Goal: Task Accomplishment & Management: Complete application form

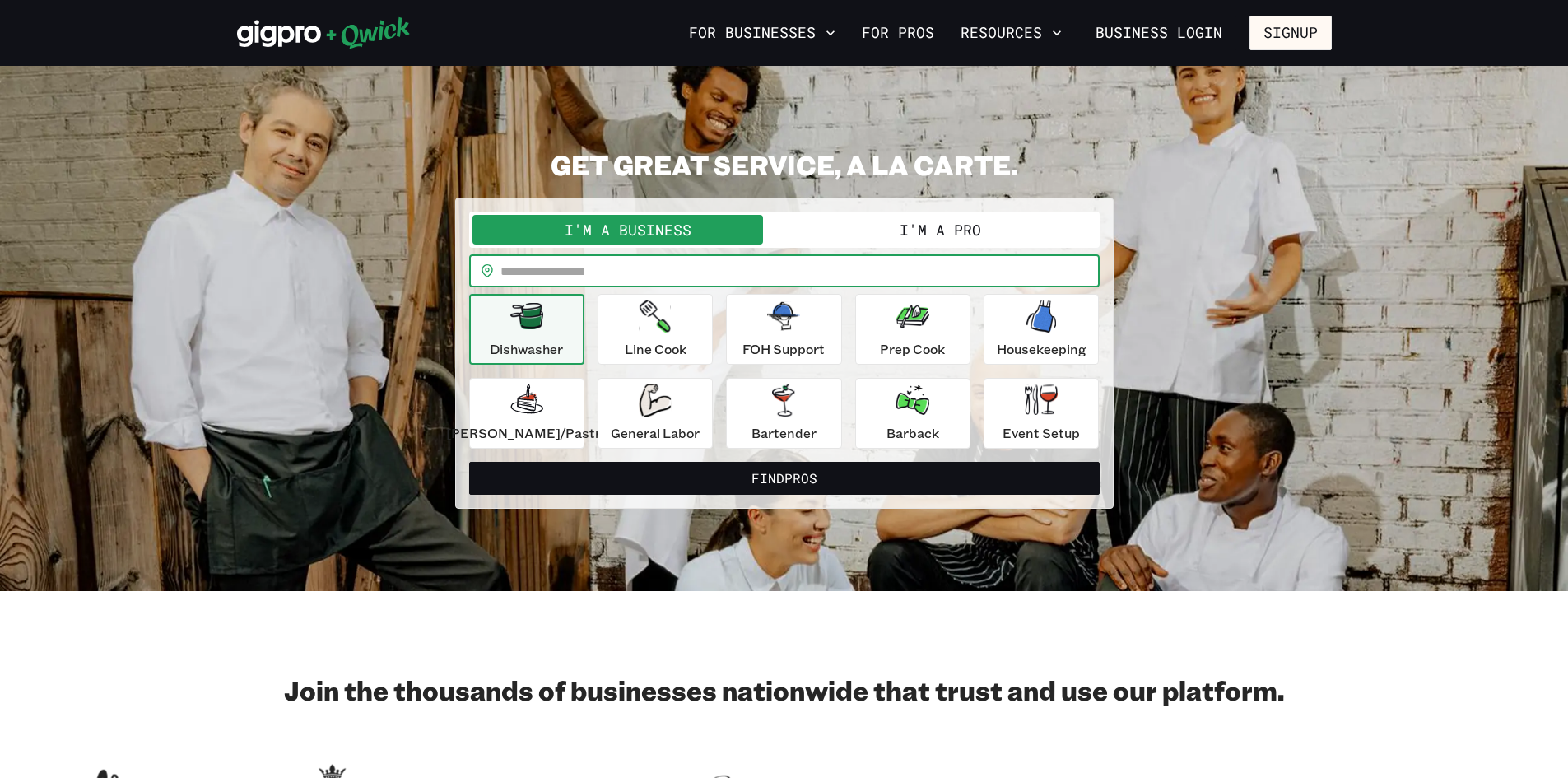
click at [650, 274] on input "text" at bounding box center [800, 270] width 599 height 33
type input "*****"
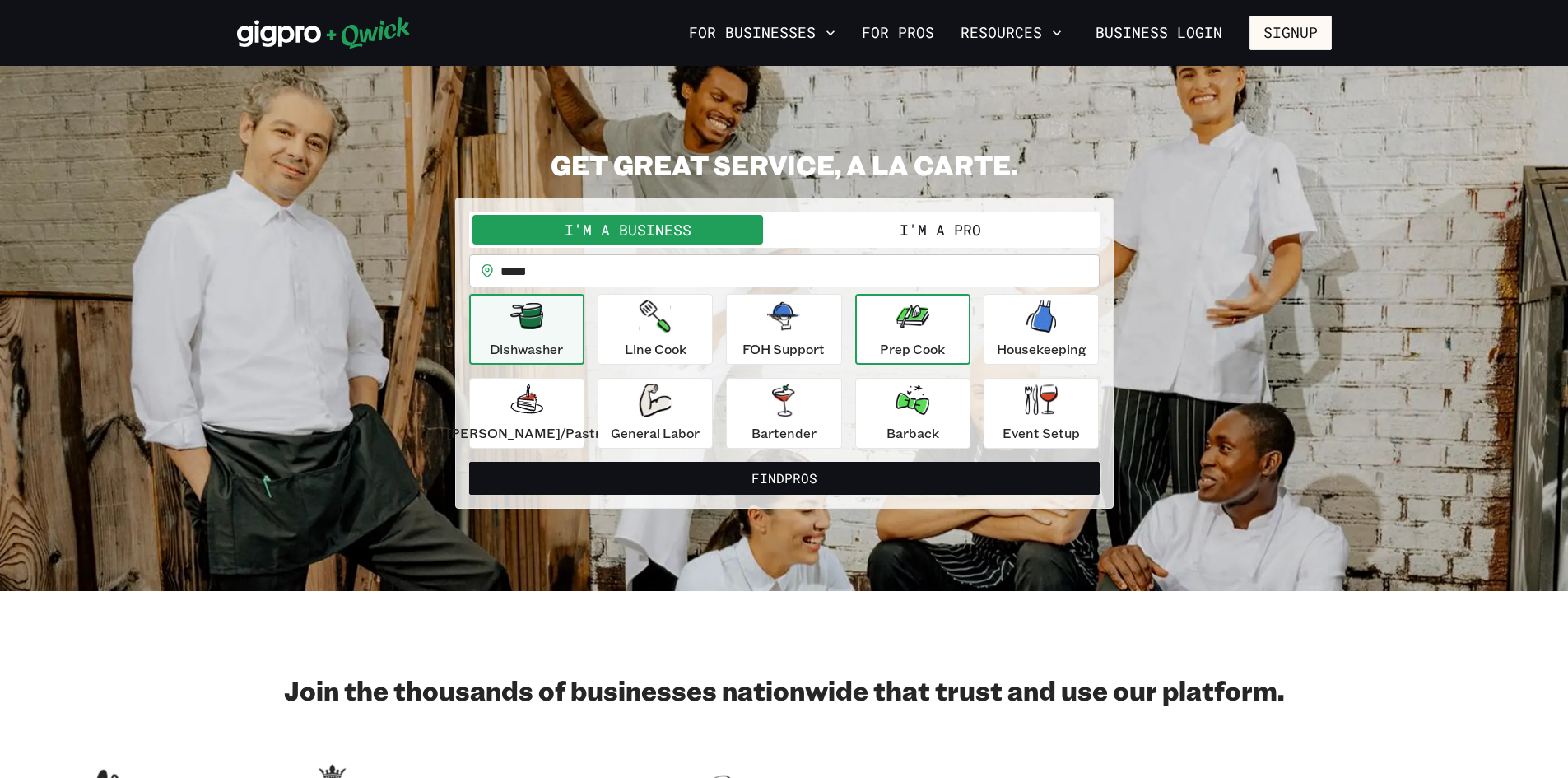
click at [880, 337] on div "Prep Cook" at bounding box center [912, 329] width 65 height 60
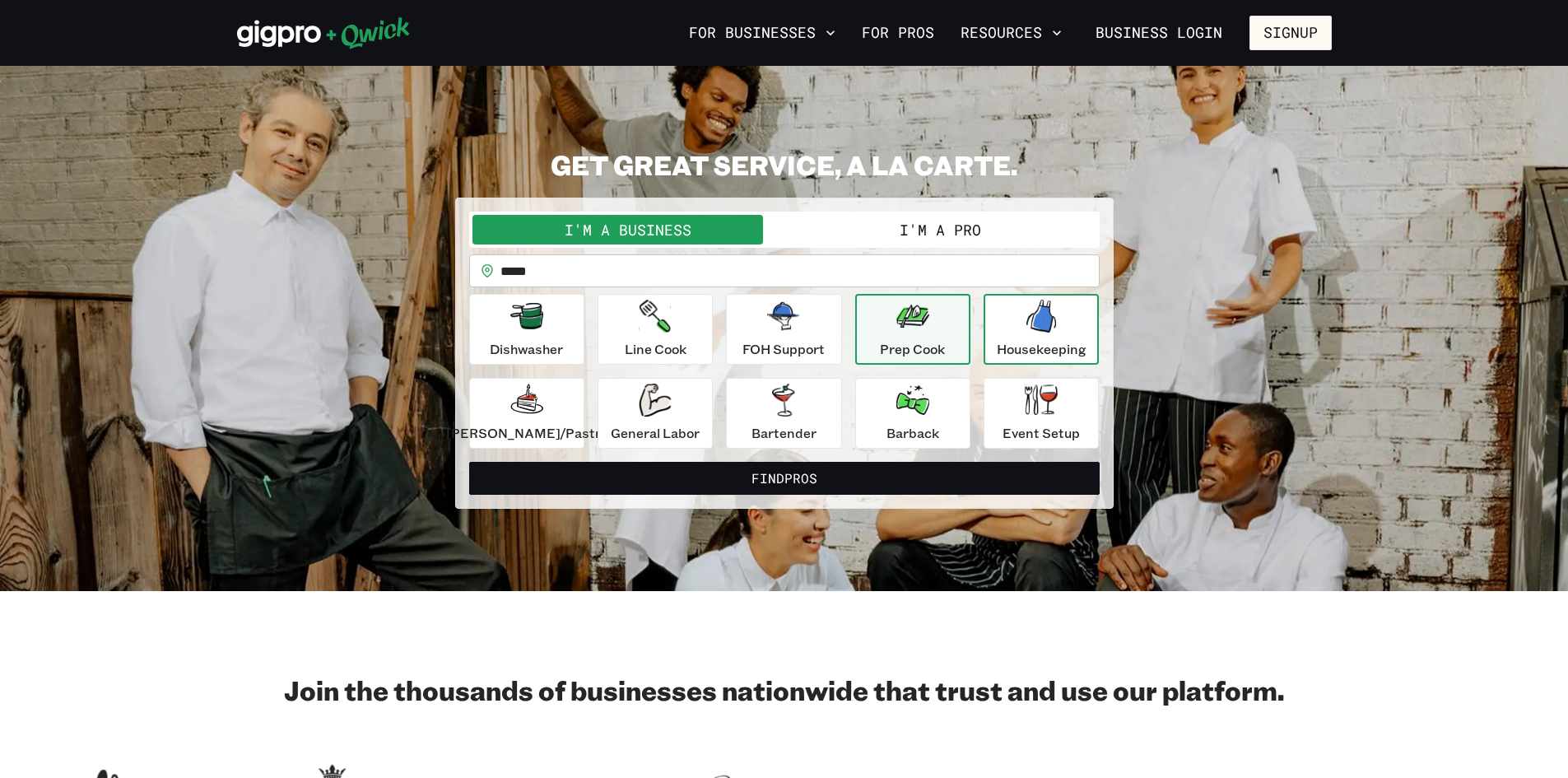
click at [1005, 347] on p "Housekeeping" at bounding box center [1041, 349] width 89 height 20
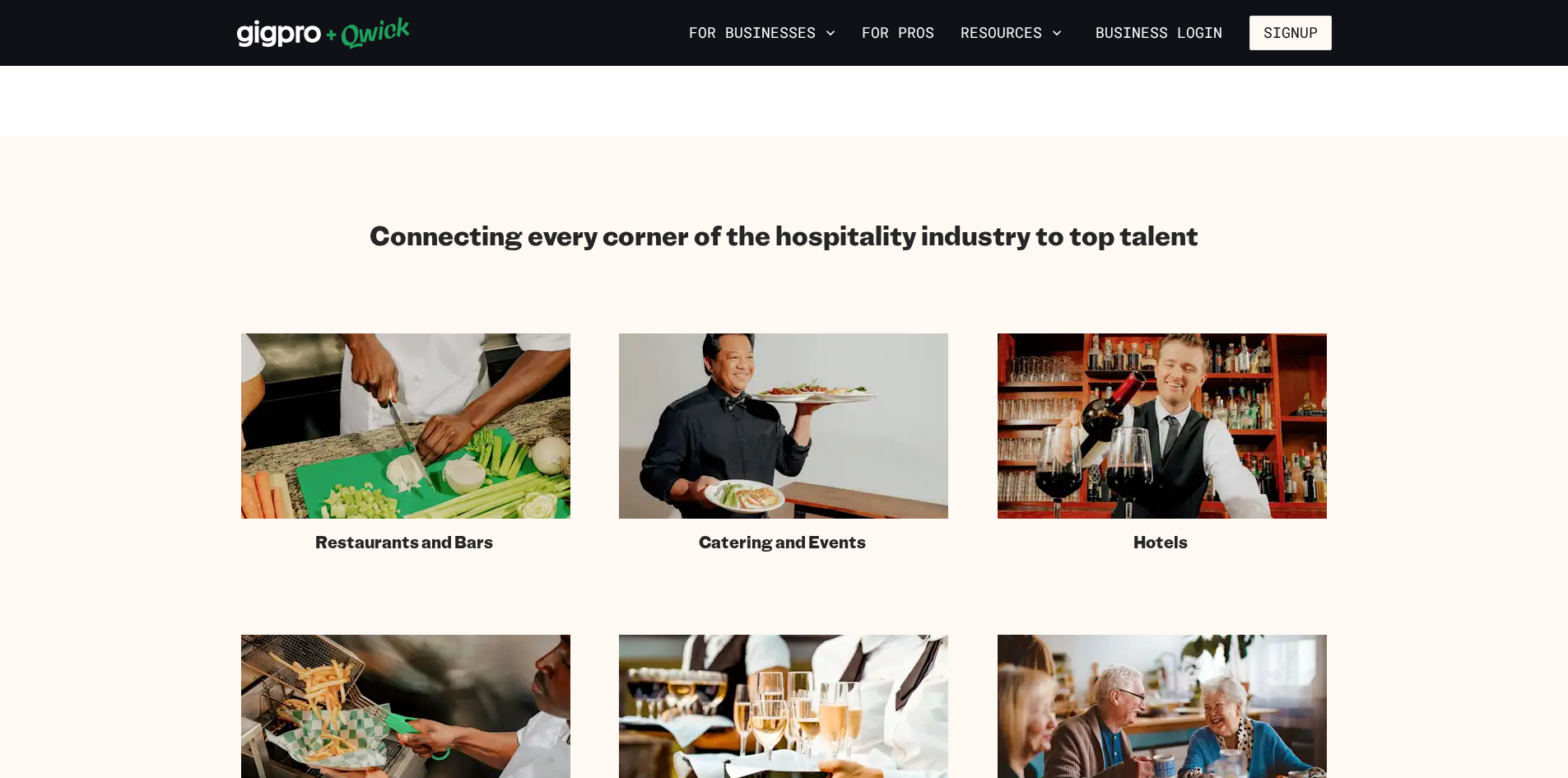
scroll to position [824, 0]
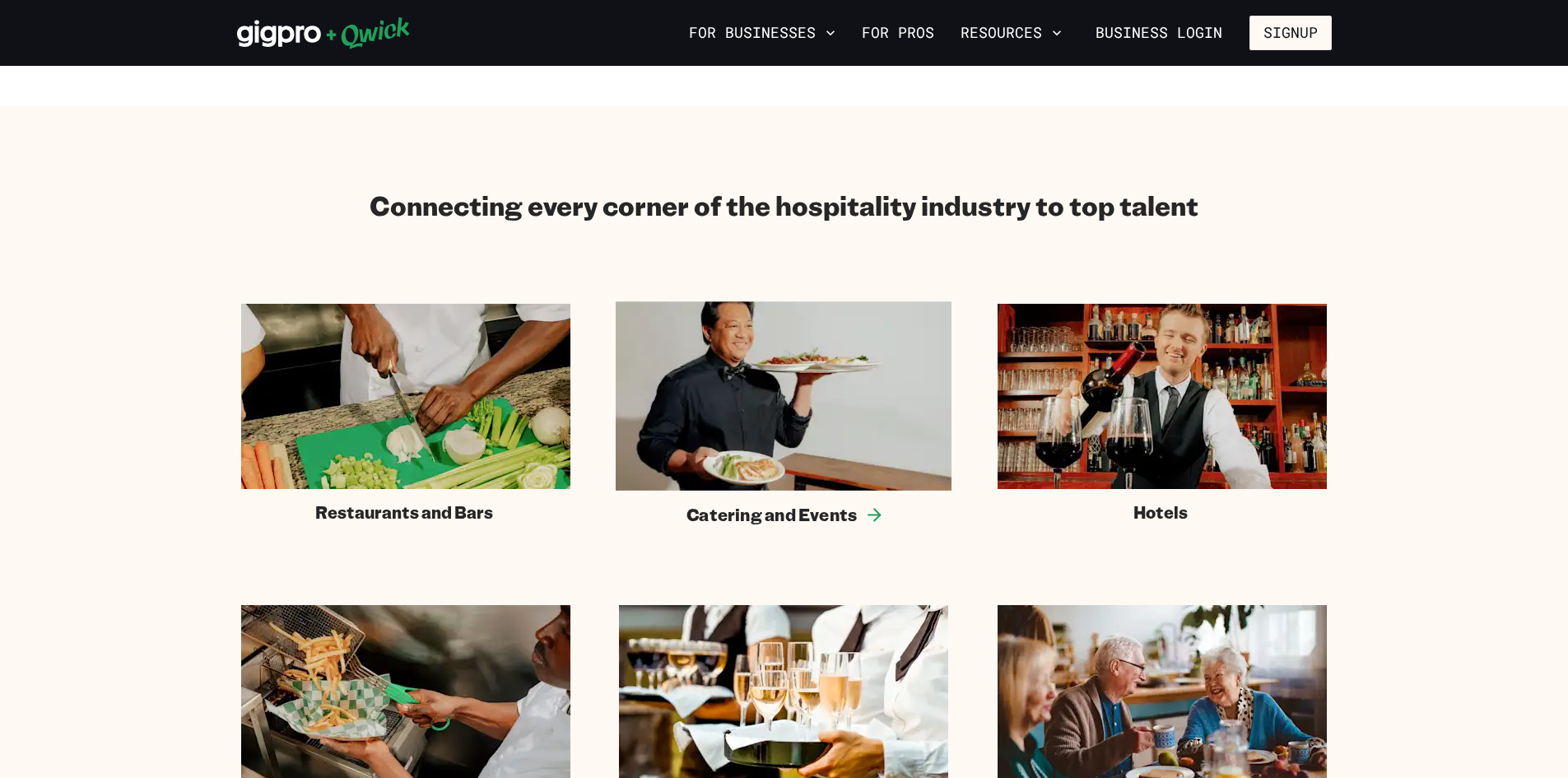
click at [901, 409] on img at bounding box center [784, 396] width 336 height 189
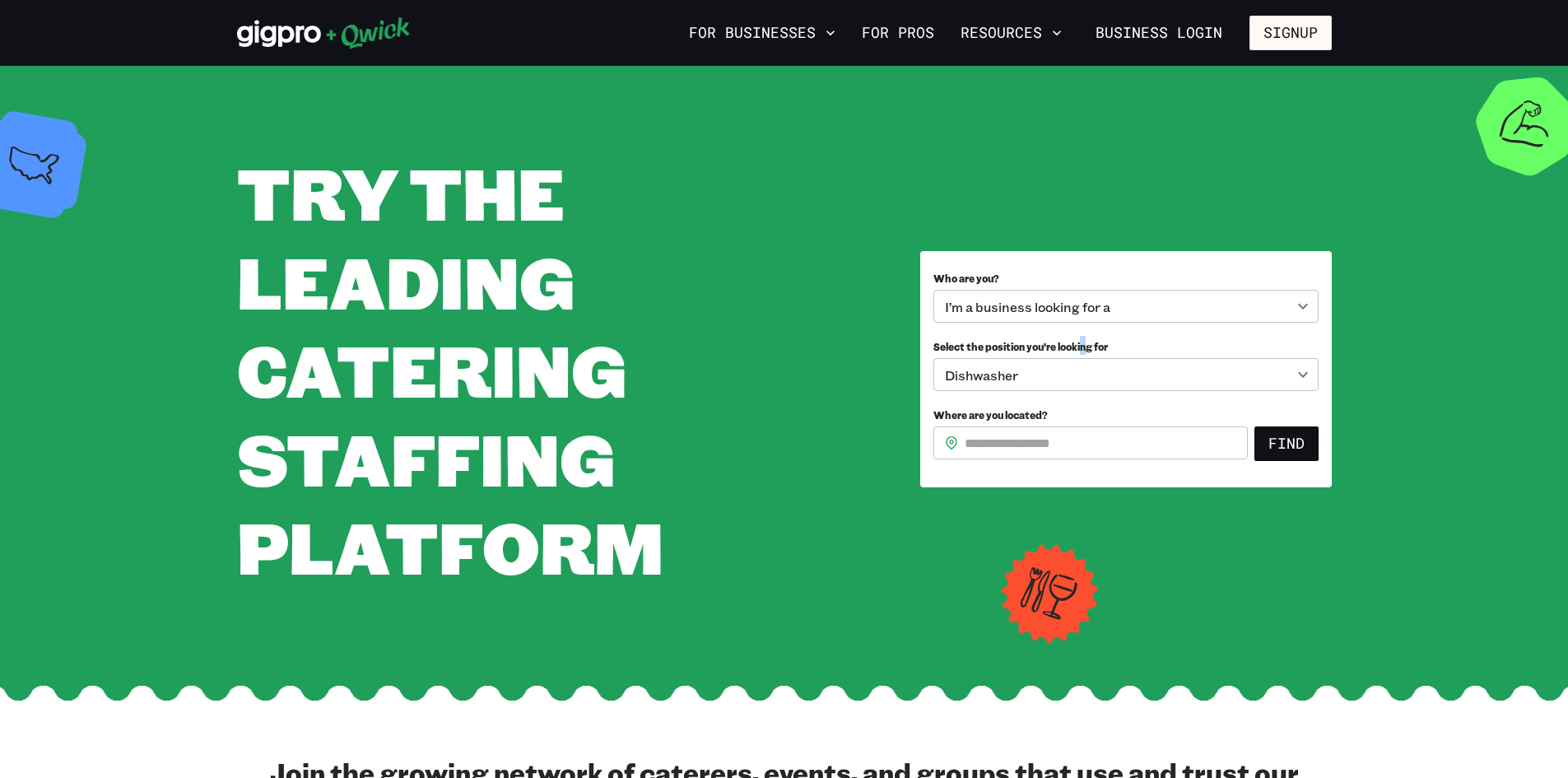
click at [1084, 356] on label "Select the position you’re looking for" at bounding box center [1126, 345] width 385 height 26
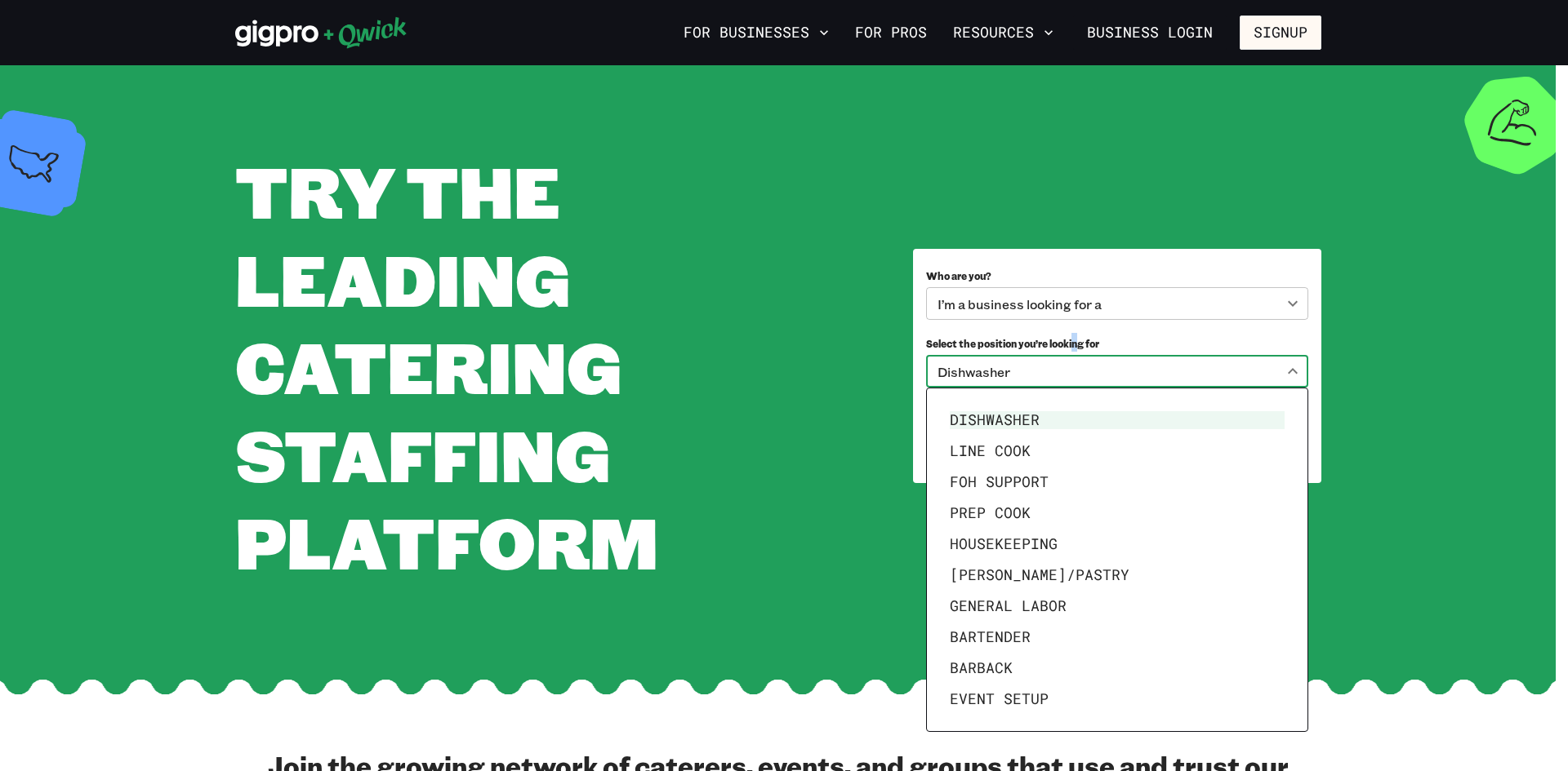
click at [1091, 363] on body "**********" at bounding box center [784, 386] width 1568 height 771
drag, startPoint x: 1024, startPoint y: 631, endPoint x: 1035, endPoint y: 633, distance: 11.2
click at [1038, 698] on li "Event Setup" at bounding box center [1117, 700] width 348 height 31
type input "**********"
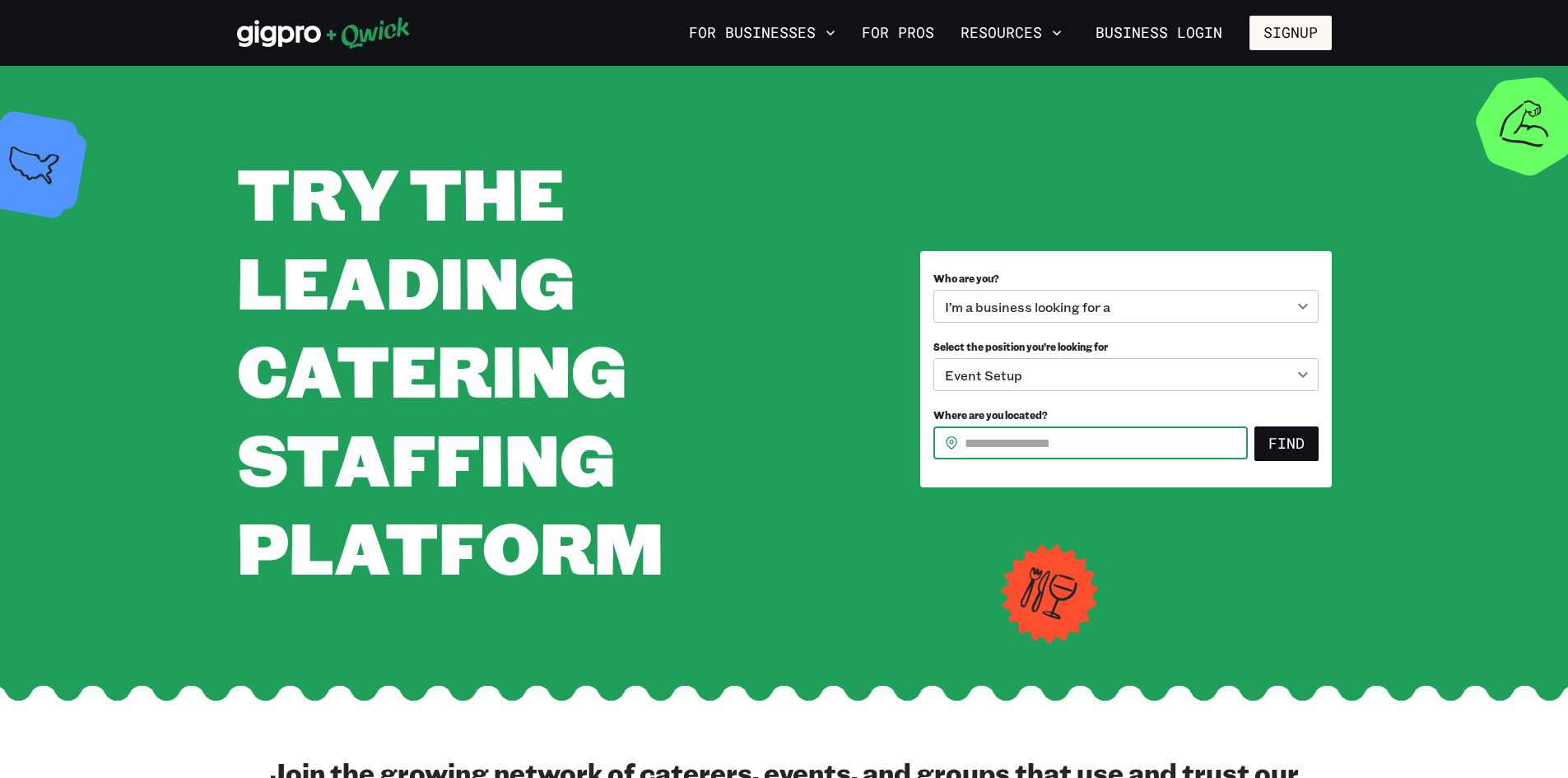
click at [1203, 449] on input "Where are you located?" at bounding box center [1107, 443] width 284 height 33
type input "*****"
click at [1218, 285] on label "Who are you?" at bounding box center [1126, 277] width 385 height 26
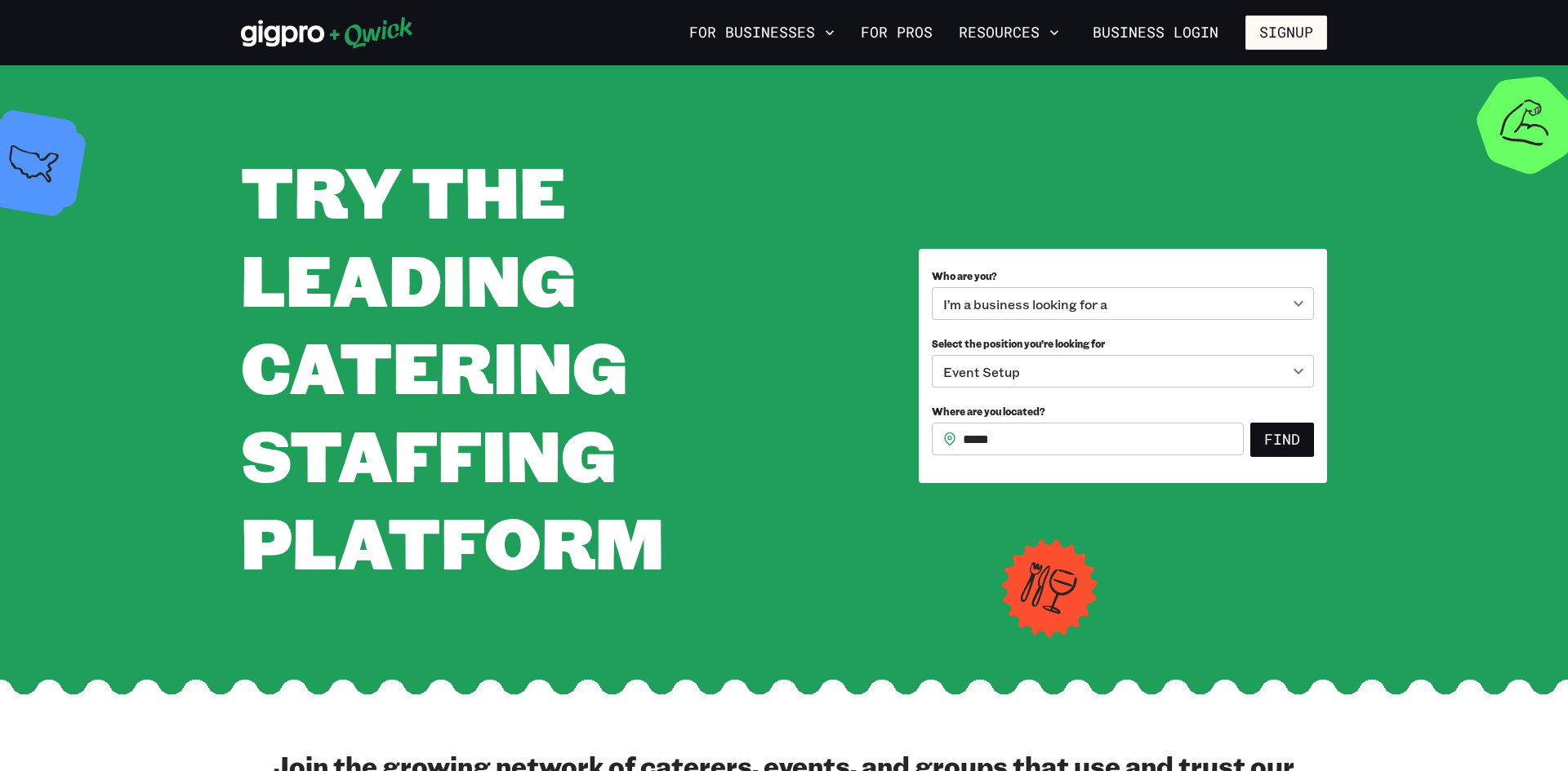
click at [1207, 292] on body "**********" at bounding box center [784, 386] width 1568 height 771
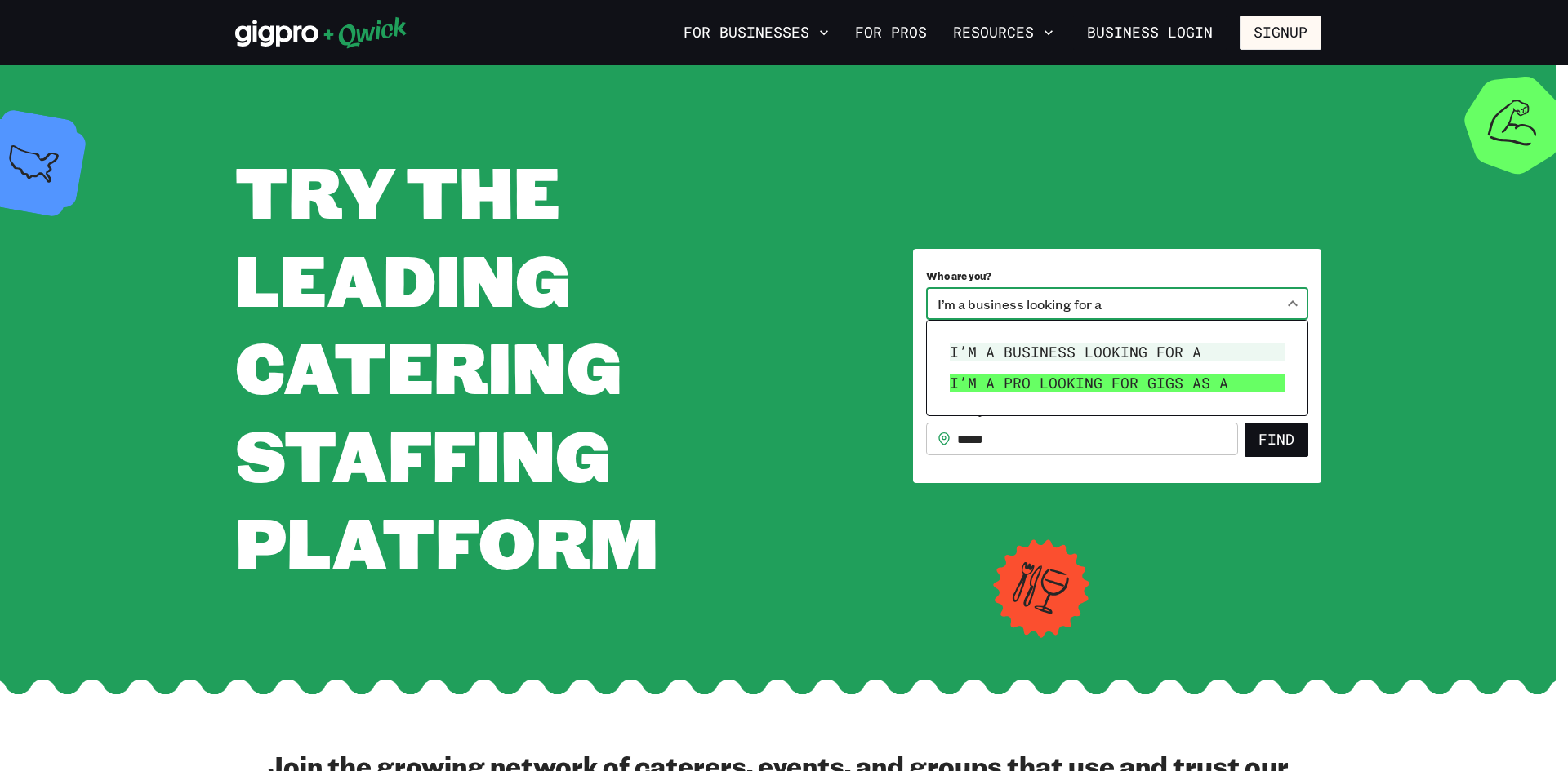
click at [1189, 383] on li "I’m a pro looking for Gigs as a" at bounding box center [1117, 384] width 348 height 31
type input "***"
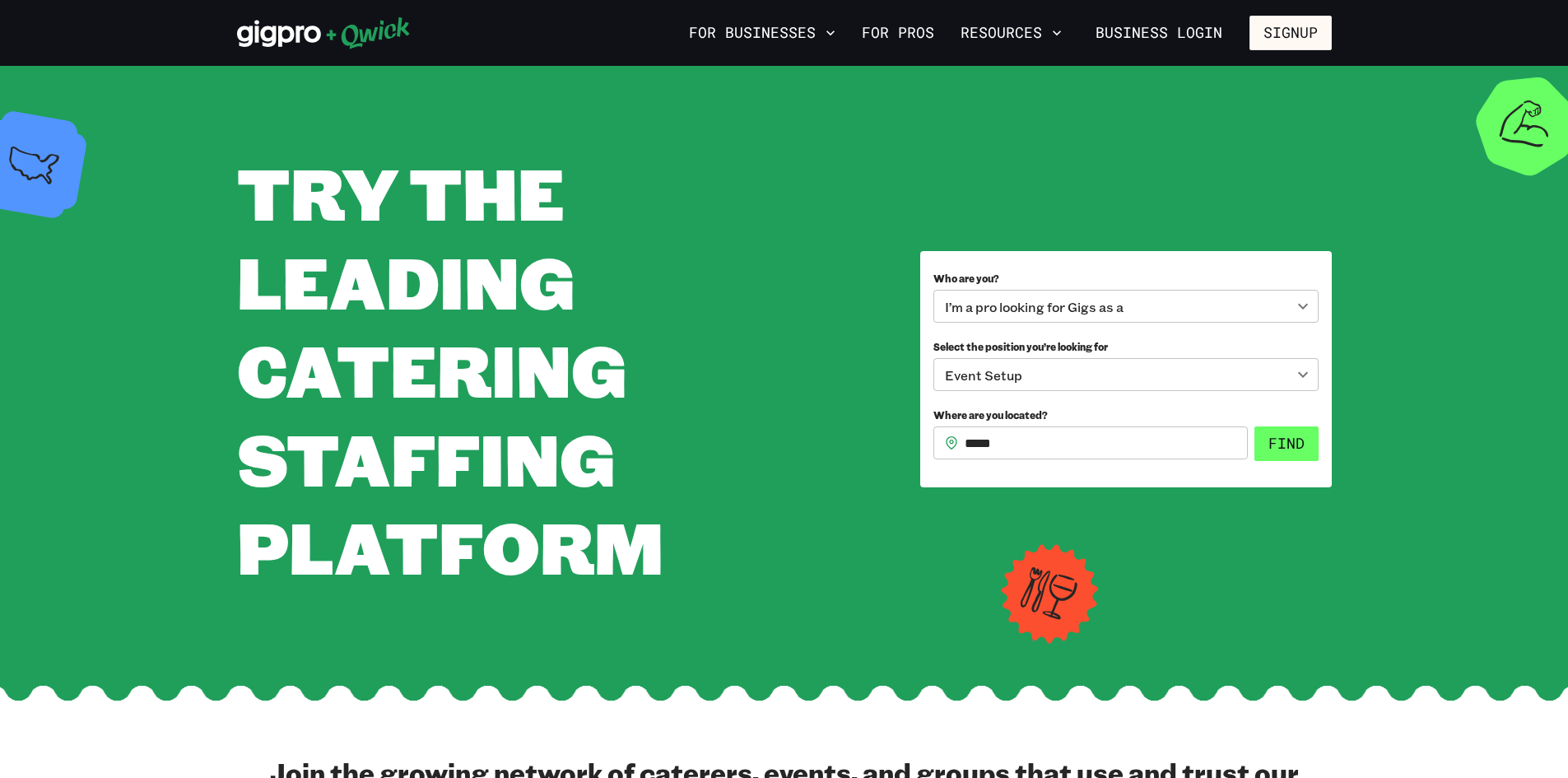
click at [1282, 438] on button "Find" at bounding box center [1286, 444] width 64 height 35
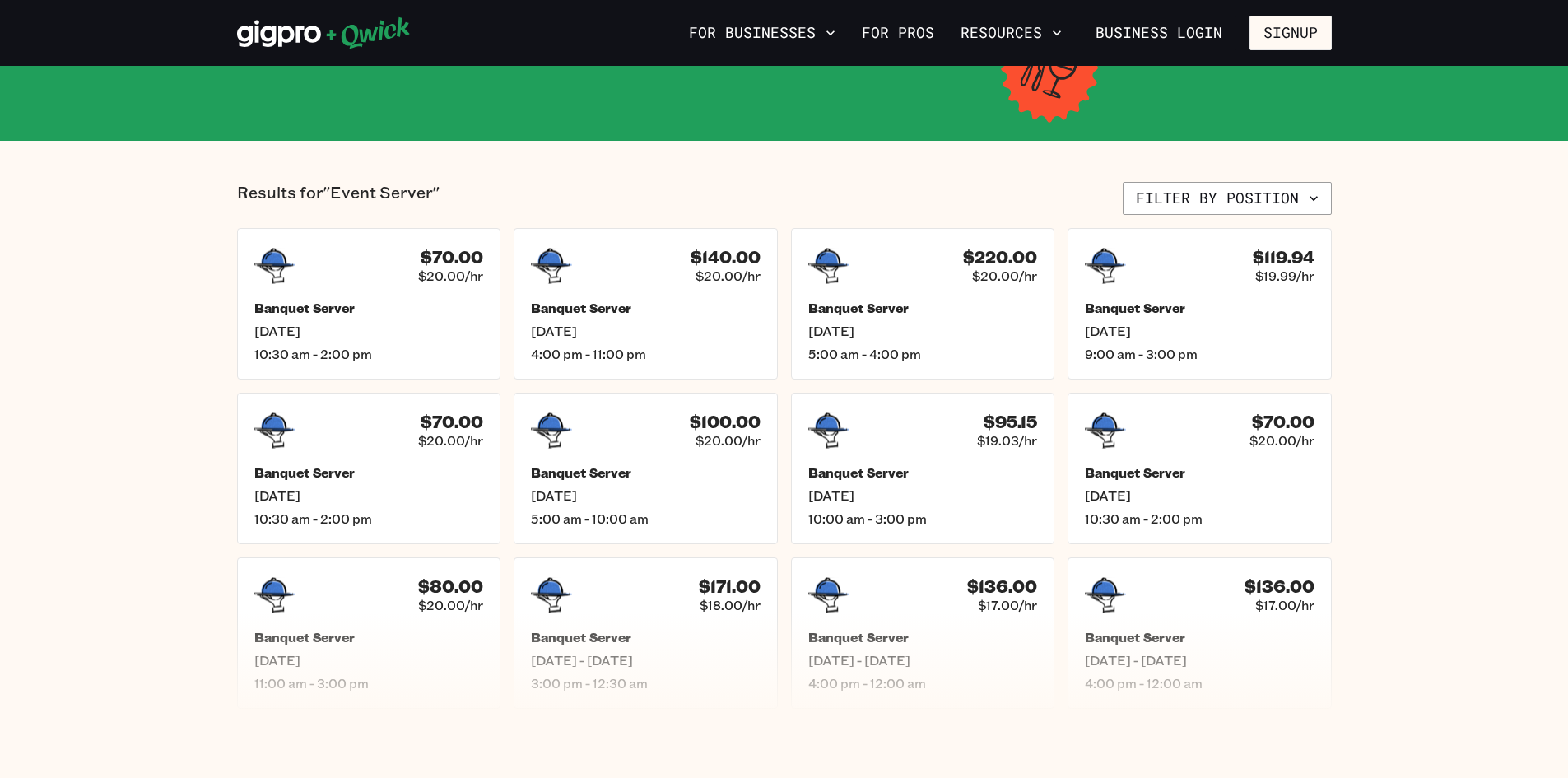
scroll to position [329, 0]
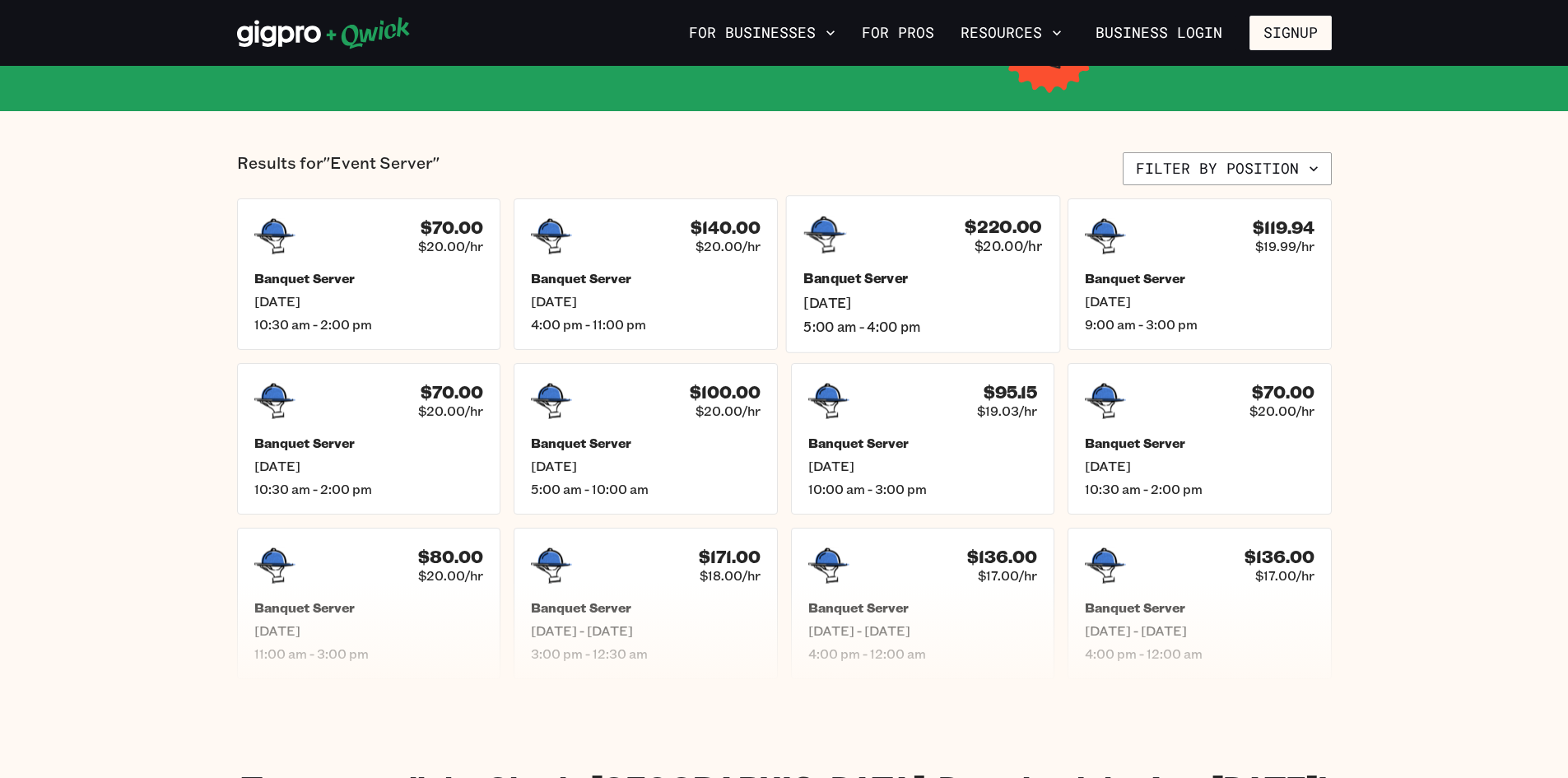
click at [830, 264] on div "$220.00 $20.00/hr Banquet Server Wed, Aug 13 5:00 am - 4:00 pm" at bounding box center [922, 274] width 274 height 158
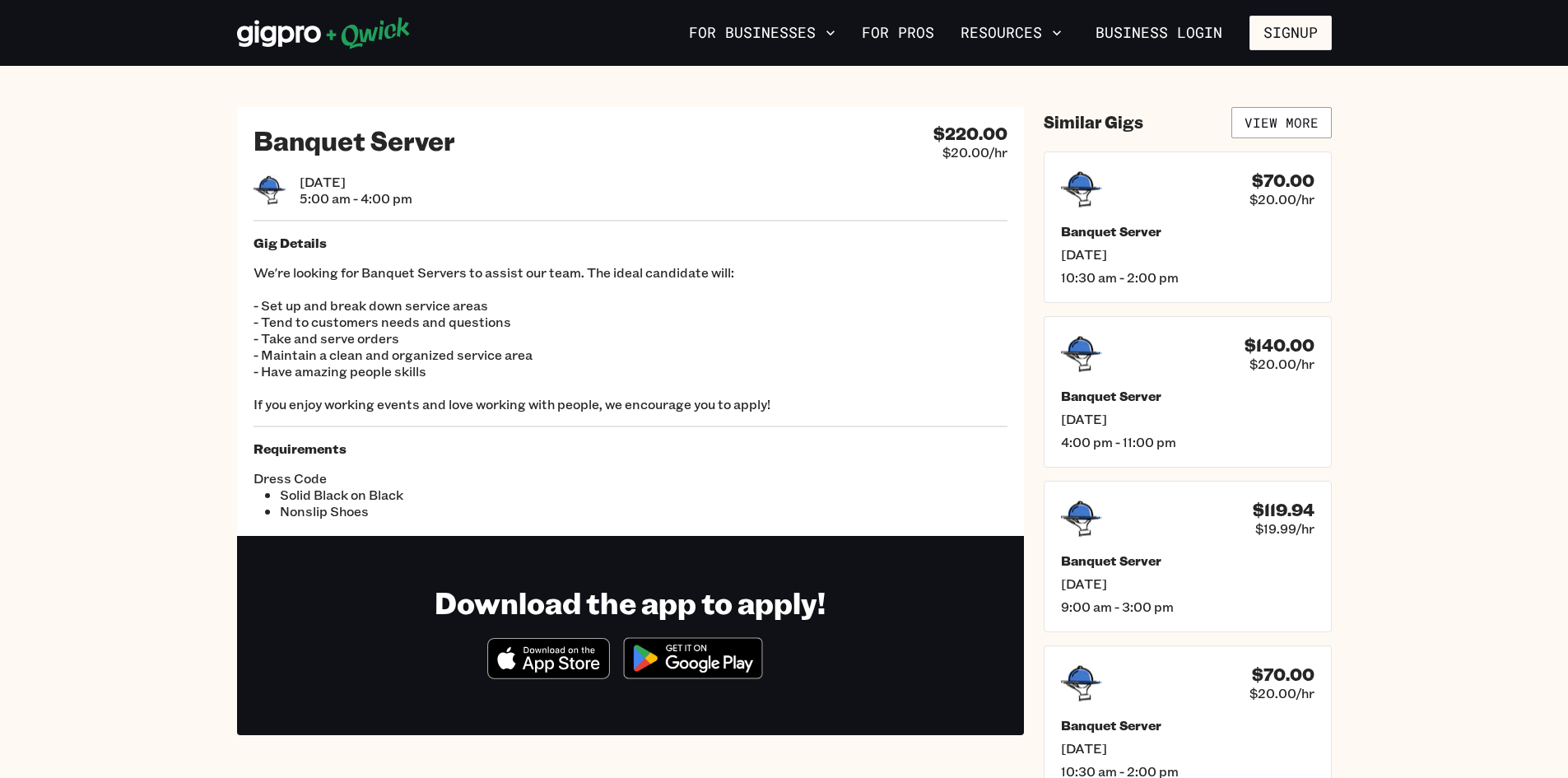
click at [690, 654] on img at bounding box center [692, 658] width 160 height 62
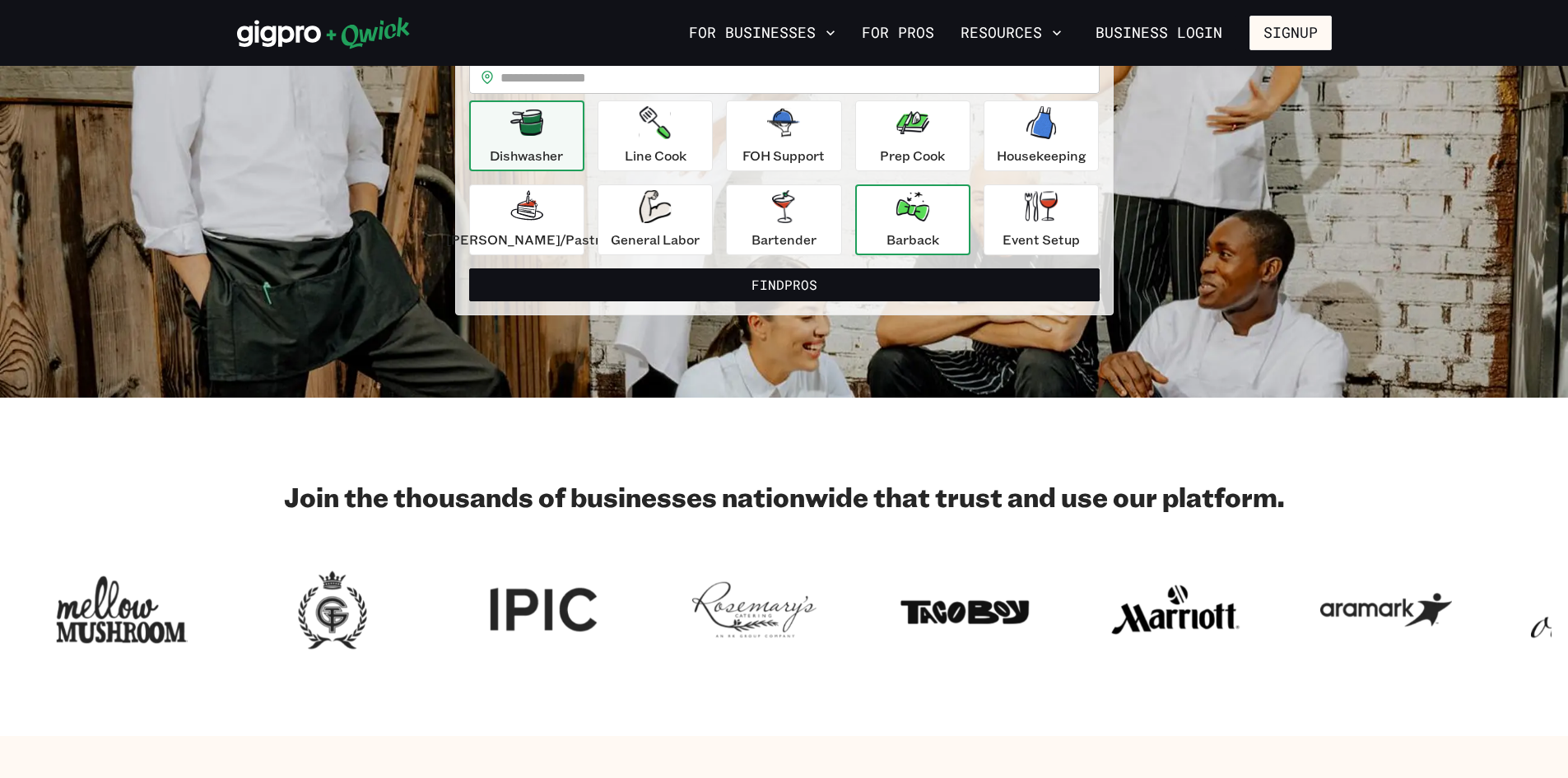
scroll to position [165, 0]
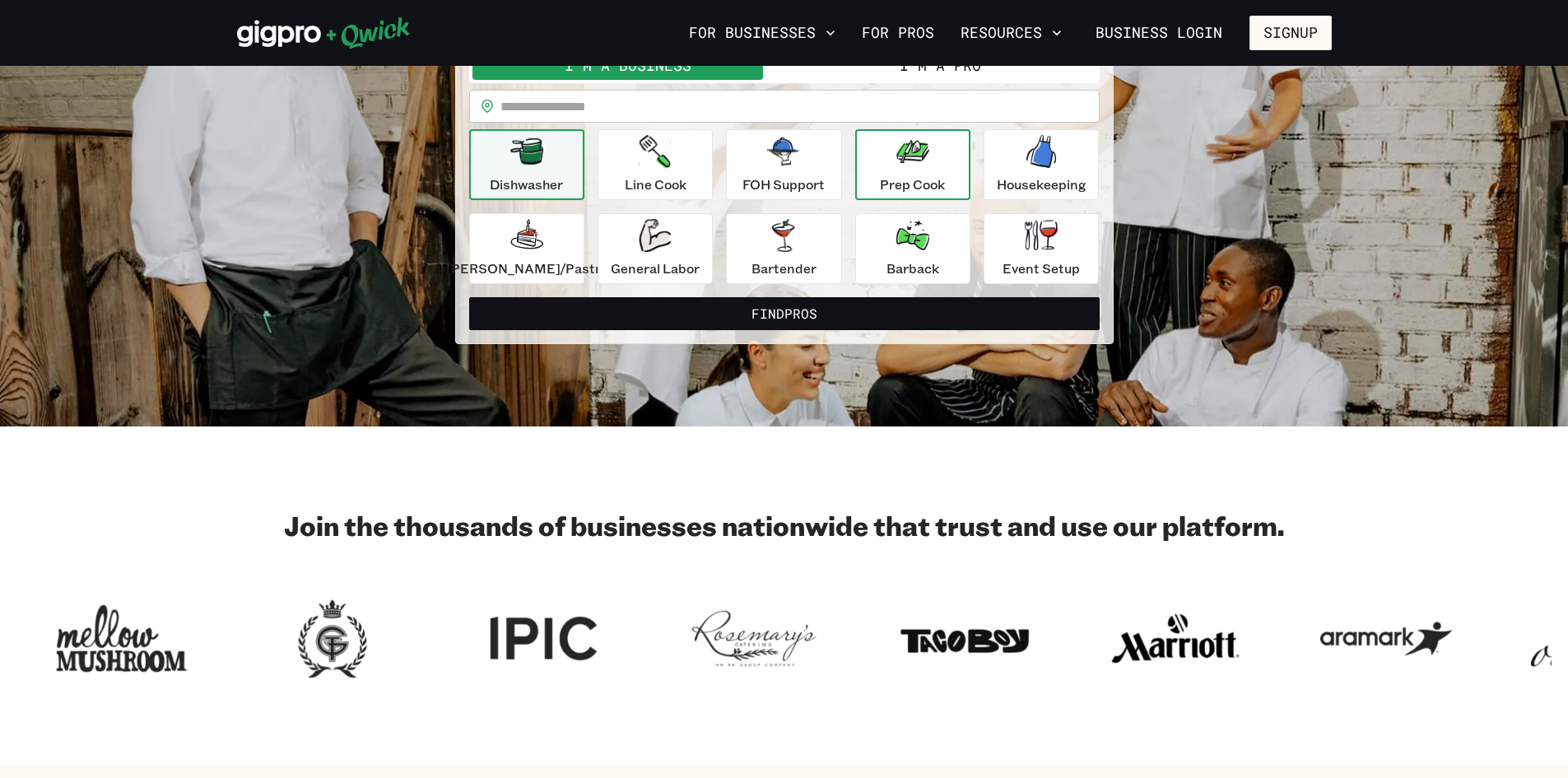
click at [909, 175] on p "Prep Cook" at bounding box center [912, 185] width 65 height 20
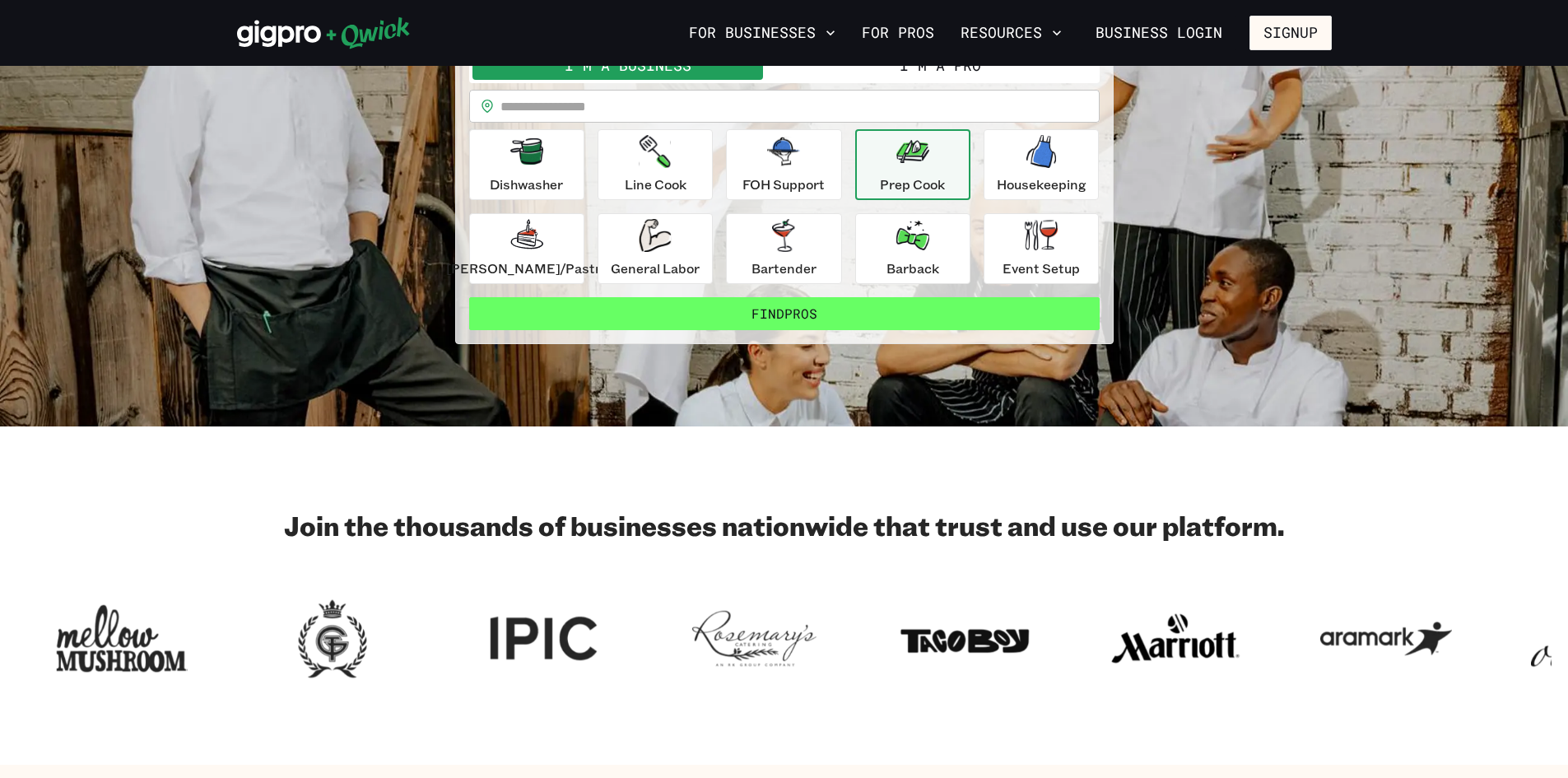
click at [922, 304] on button "Find Pros" at bounding box center [784, 314] width 631 height 33
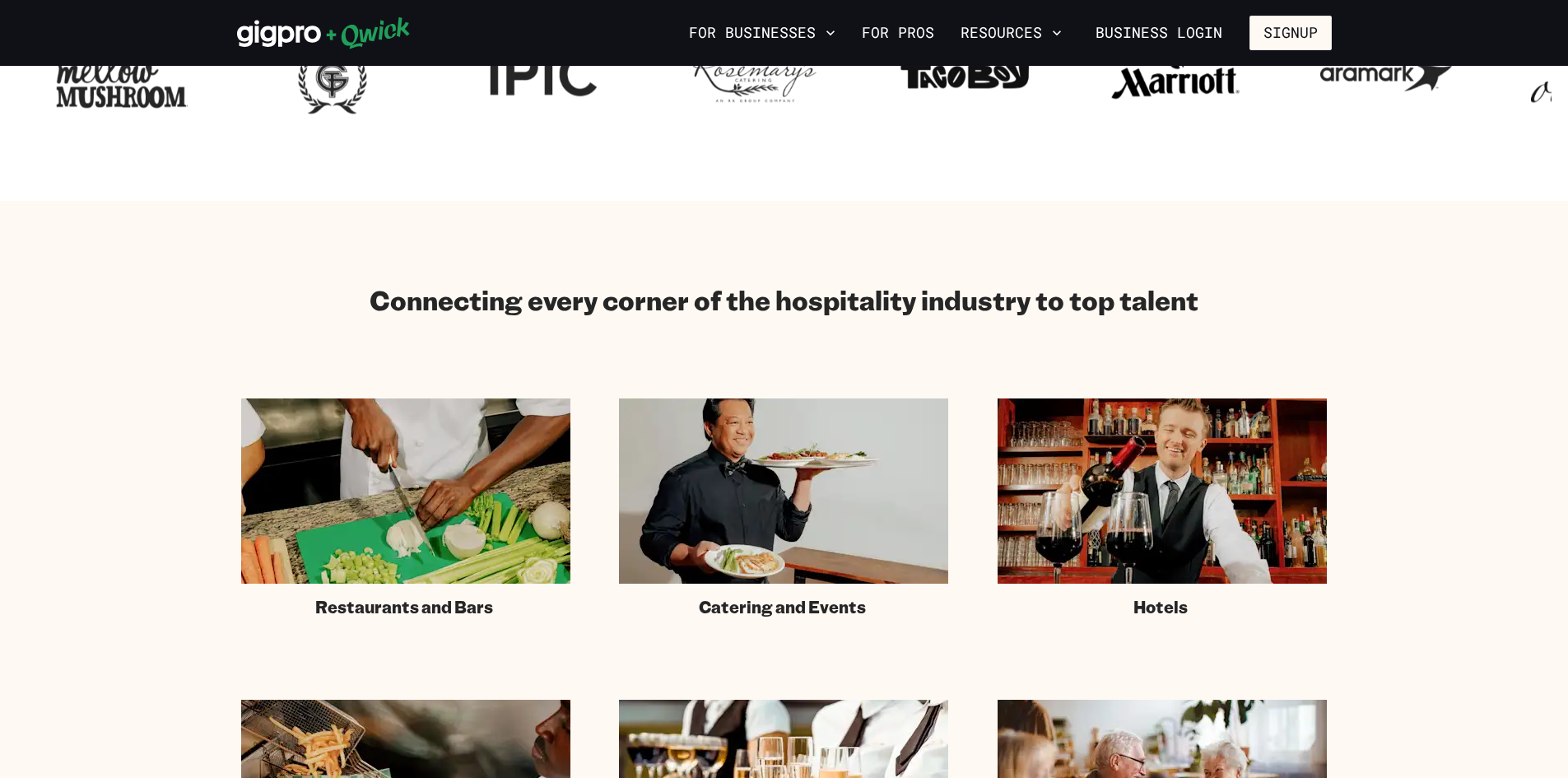
scroll to position [824, 0]
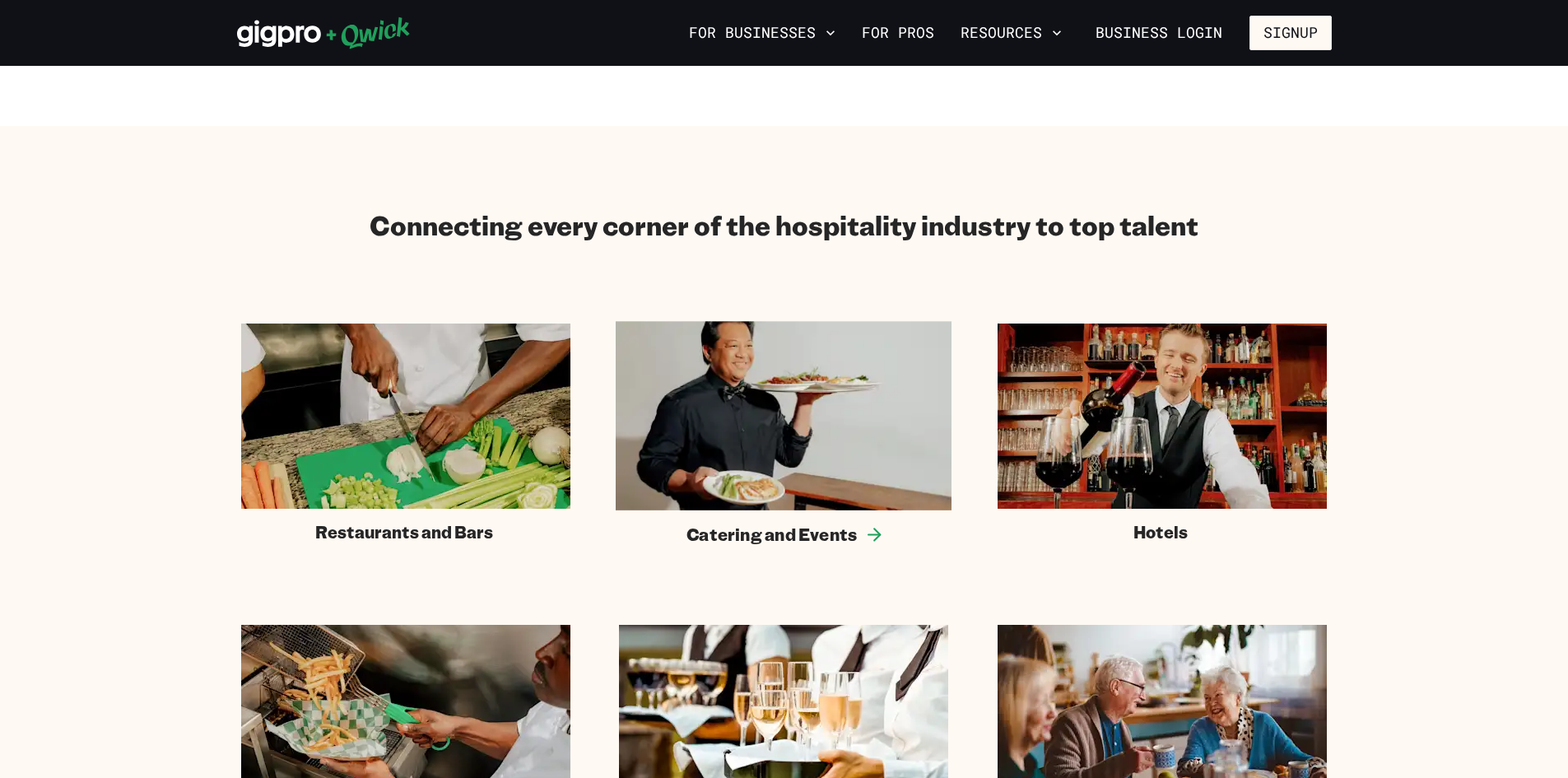
click at [752, 418] on img at bounding box center [784, 416] width 336 height 189
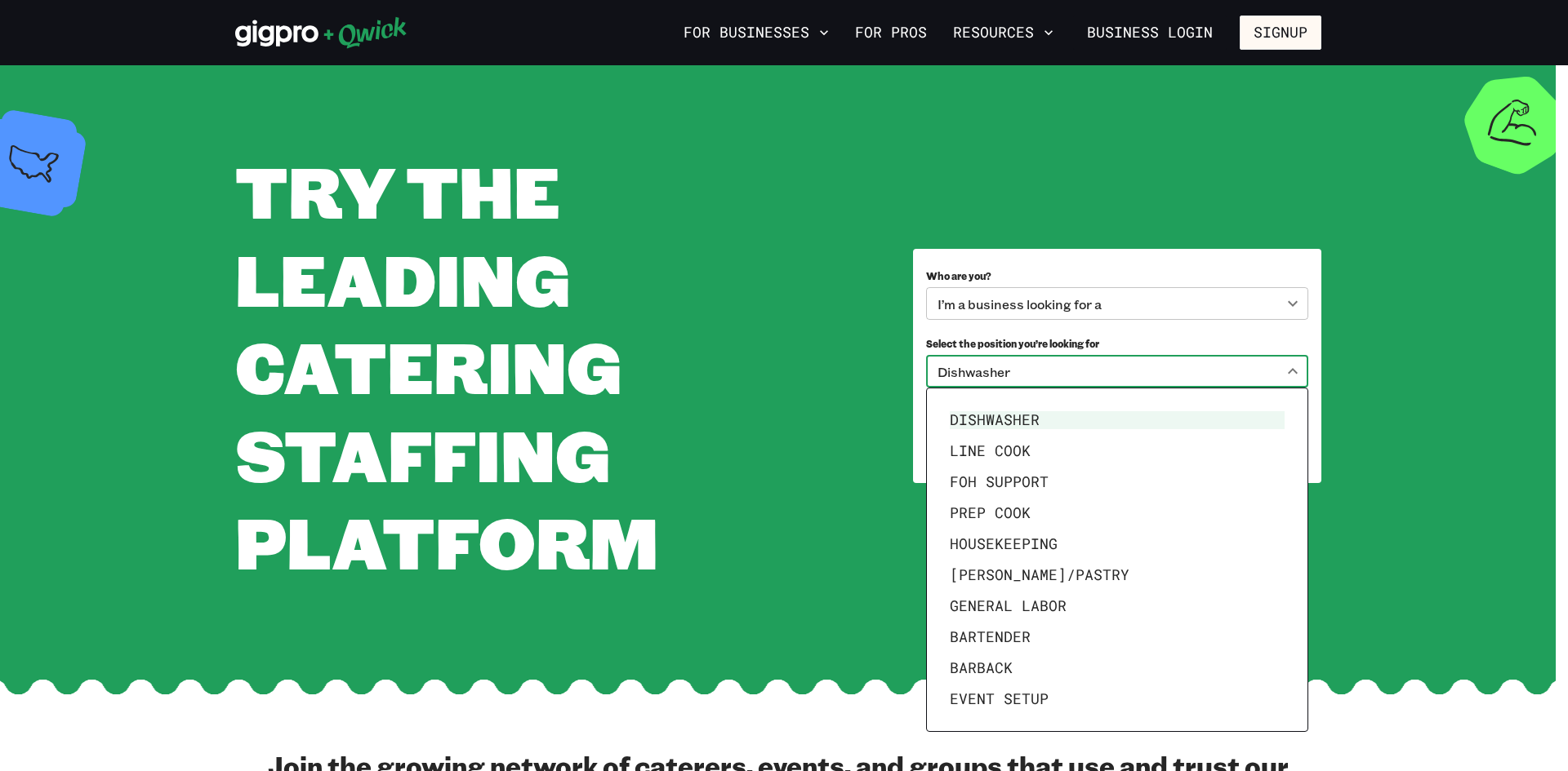
click at [1139, 361] on body "**********" at bounding box center [784, 386] width 1568 height 771
click at [1086, 458] on li "Line Cook" at bounding box center [1117, 451] width 348 height 31
type input "*********"
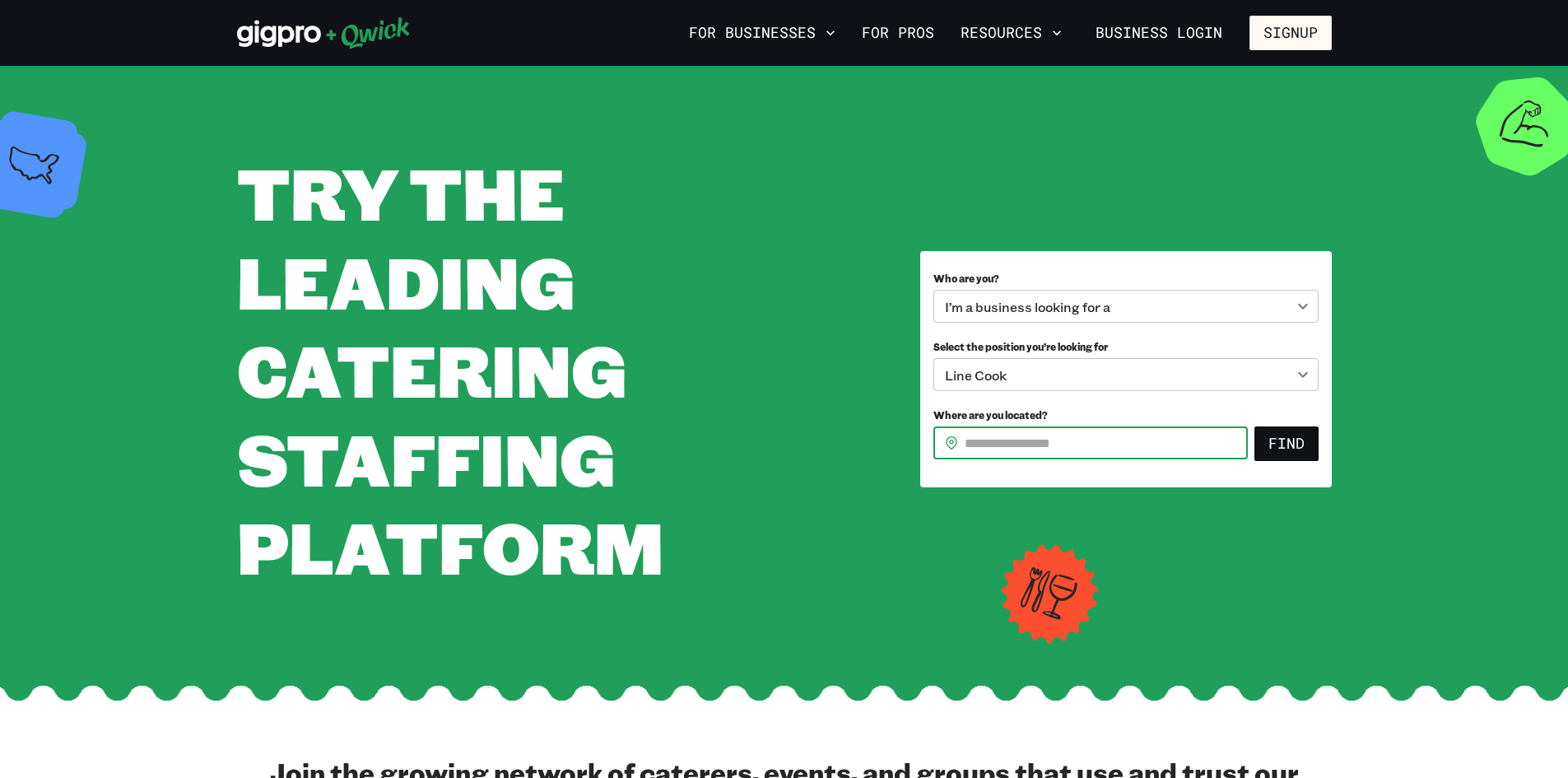
click at [1105, 442] on input "Where are you located?" at bounding box center [1107, 443] width 284 height 33
type input "*****"
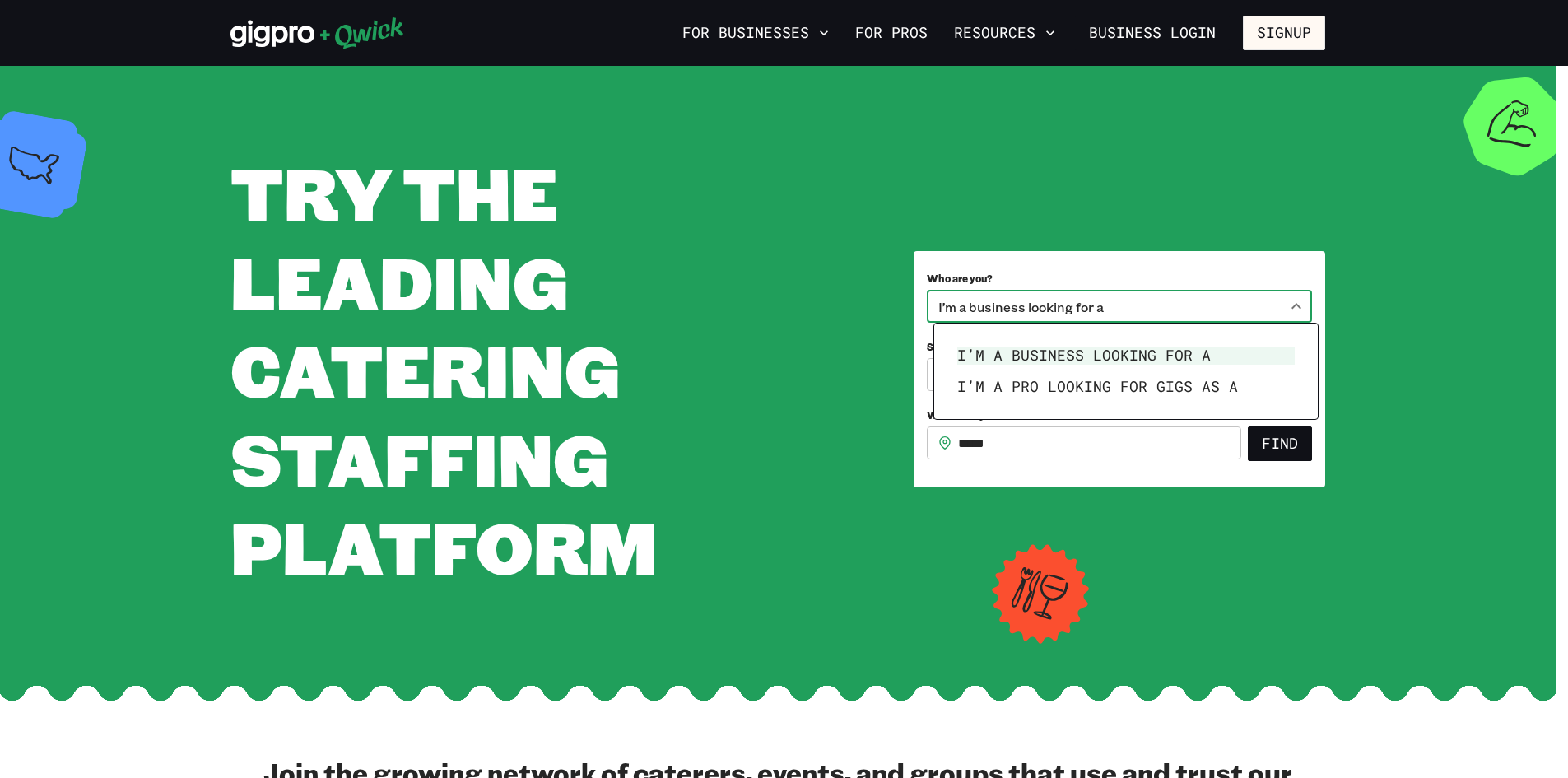
click at [1141, 307] on body "For Businesses For Pros Resources Business Login Signup TRY THE LEADING CATERIN…" at bounding box center [784, 389] width 1568 height 778
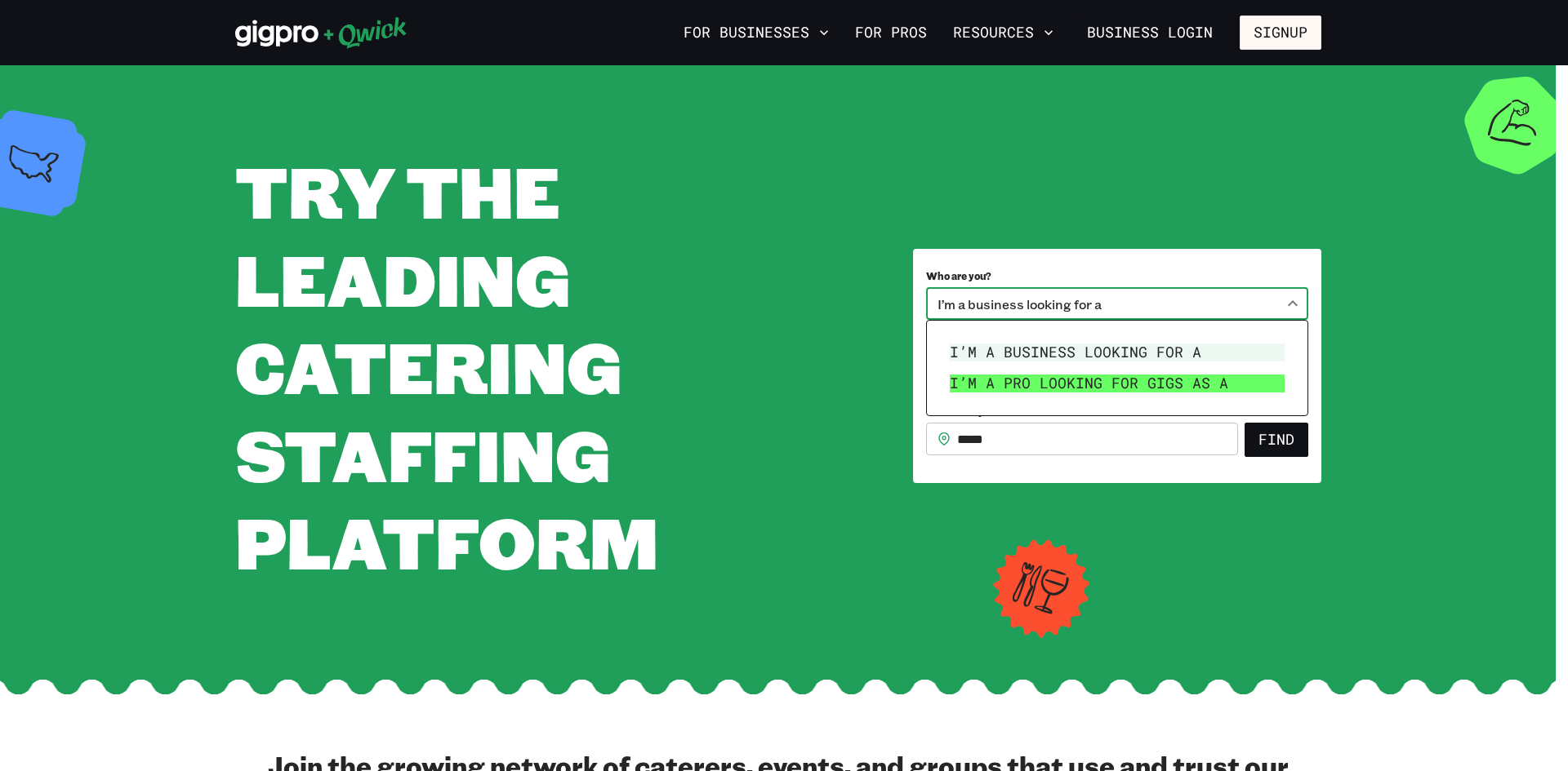
click at [1114, 374] on li "I’m a pro looking for Gigs as a" at bounding box center [1117, 384] width 348 height 31
type input "***"
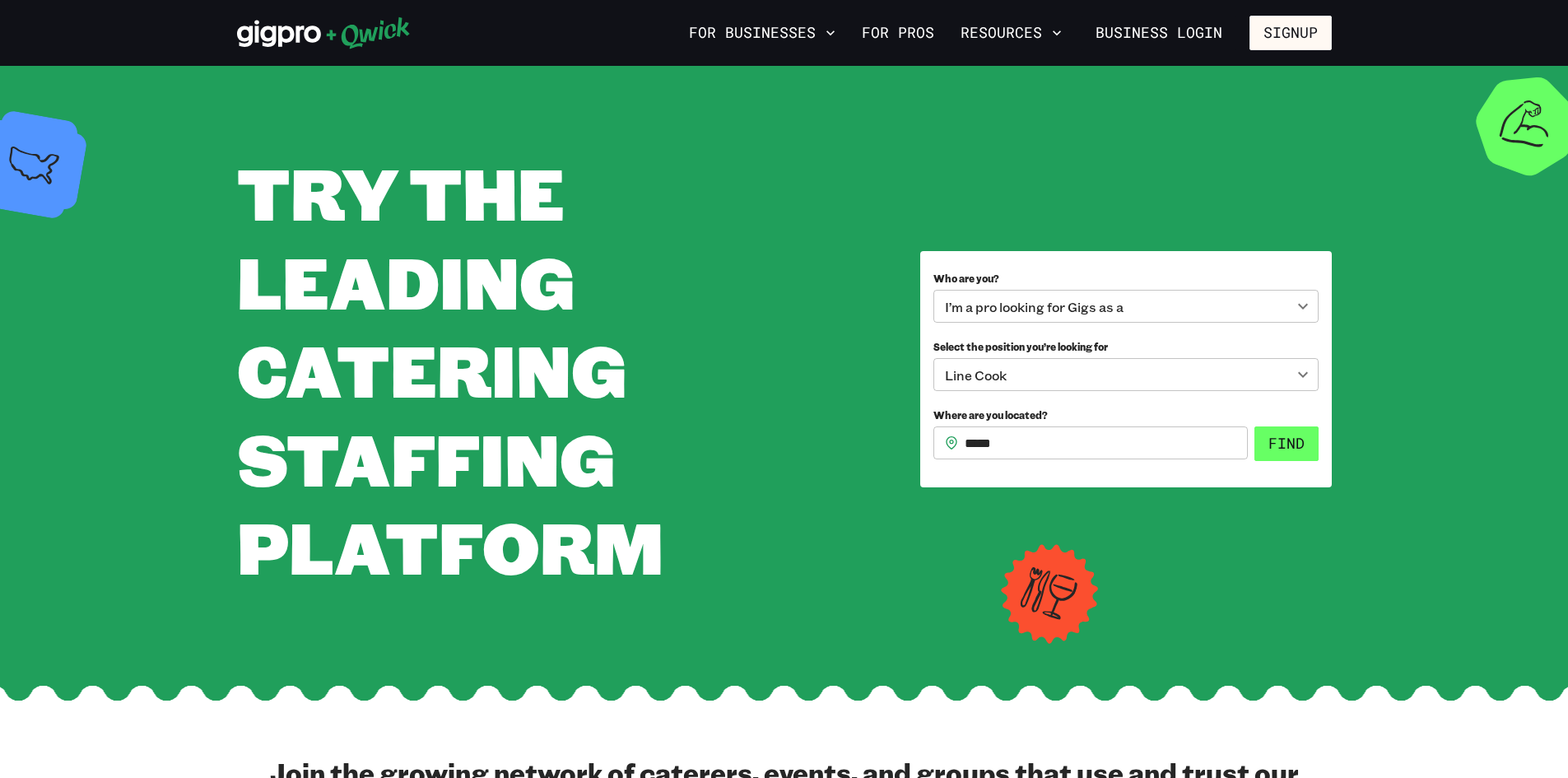
click at [1309, 451] on button "Find" at bounding box center [1286, 444] width 64 height 35
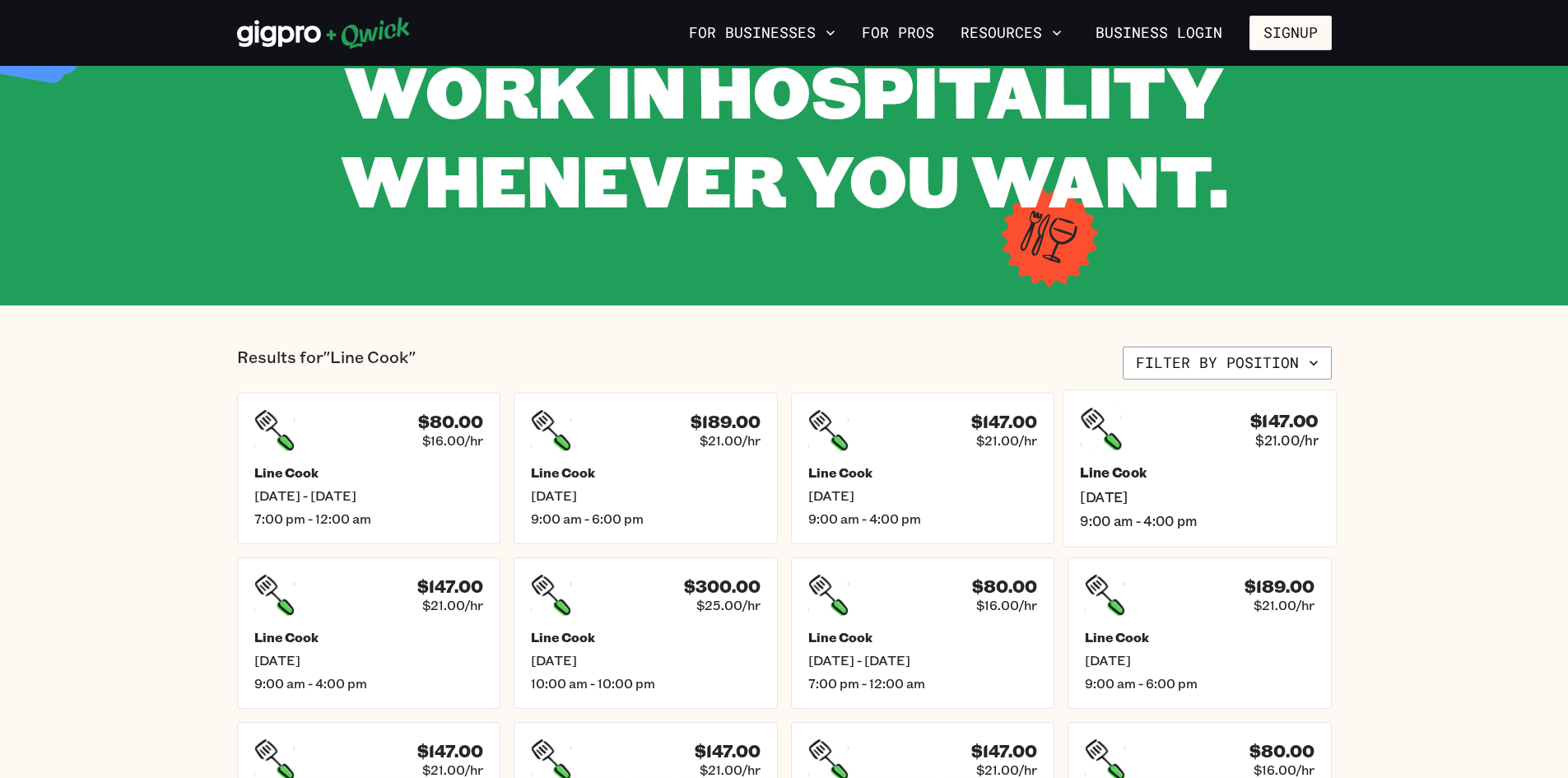
scroll to position [165, 0]
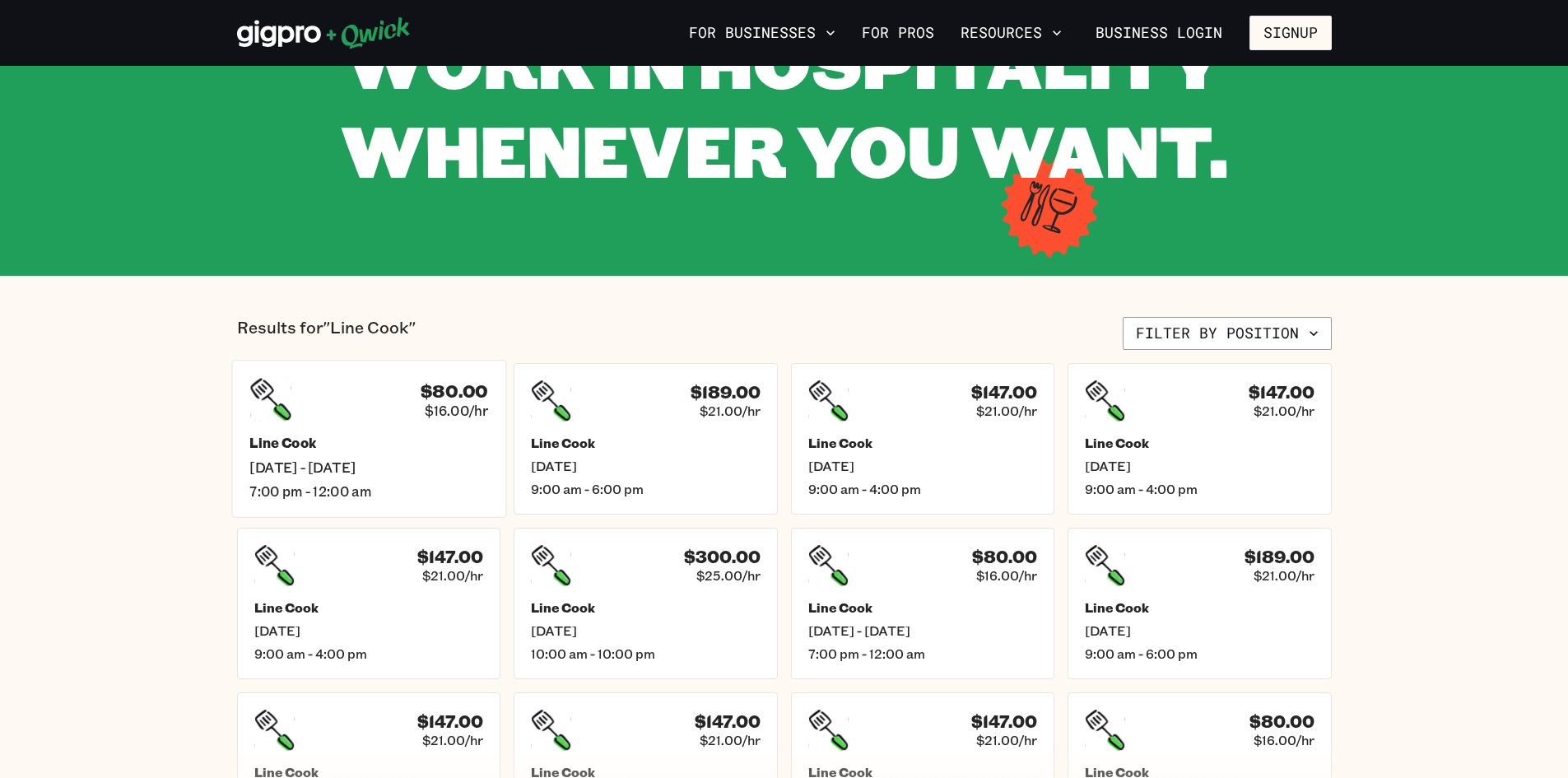
click at [307, 424] on div "$80.00 $16.00/hr Line Cook [DATE] - [DATE] 7:00 pm - 12:00 am" at bounding box center [368, 439] width 274 height 158
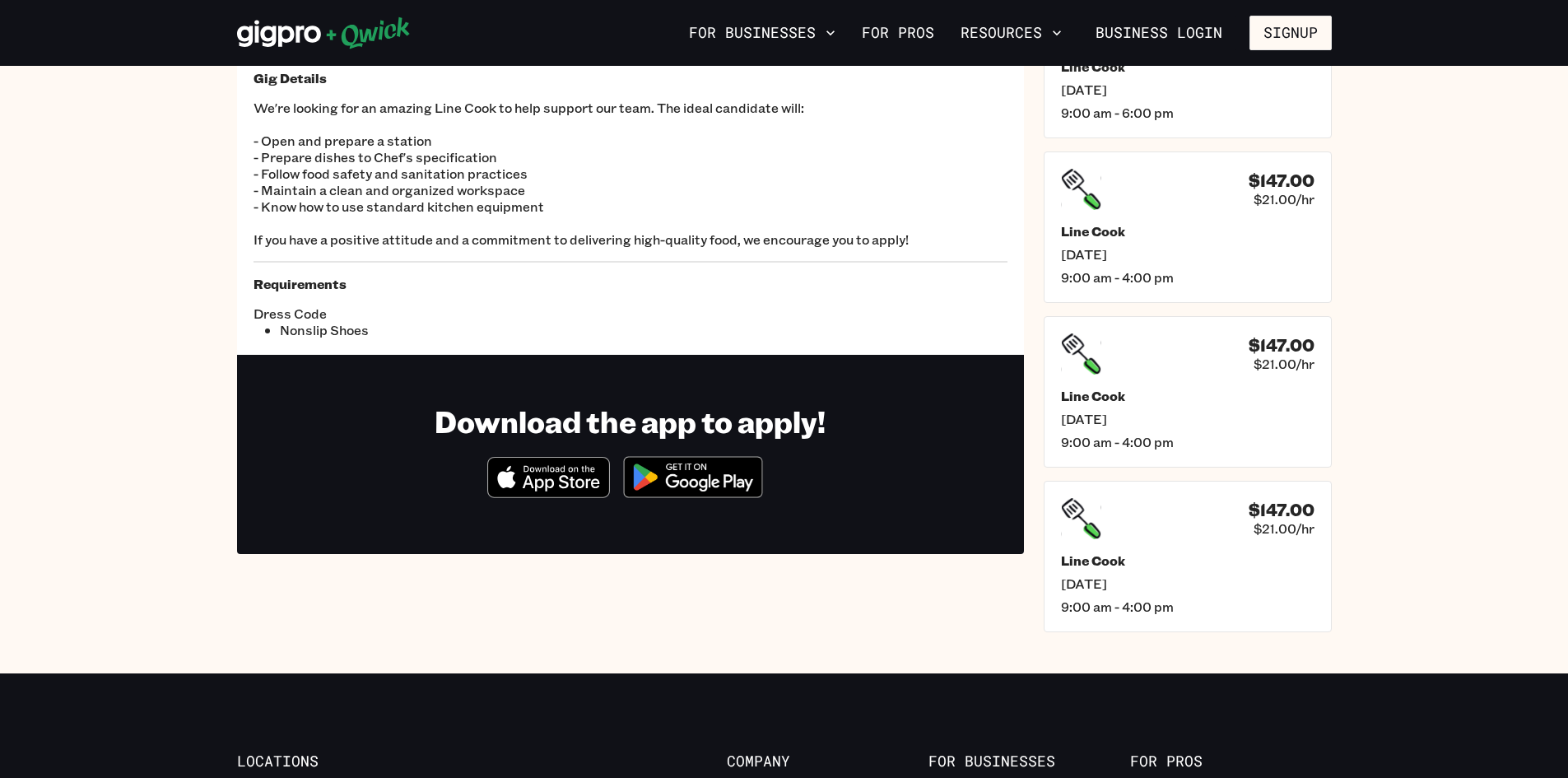
scroll to position [82, 0]
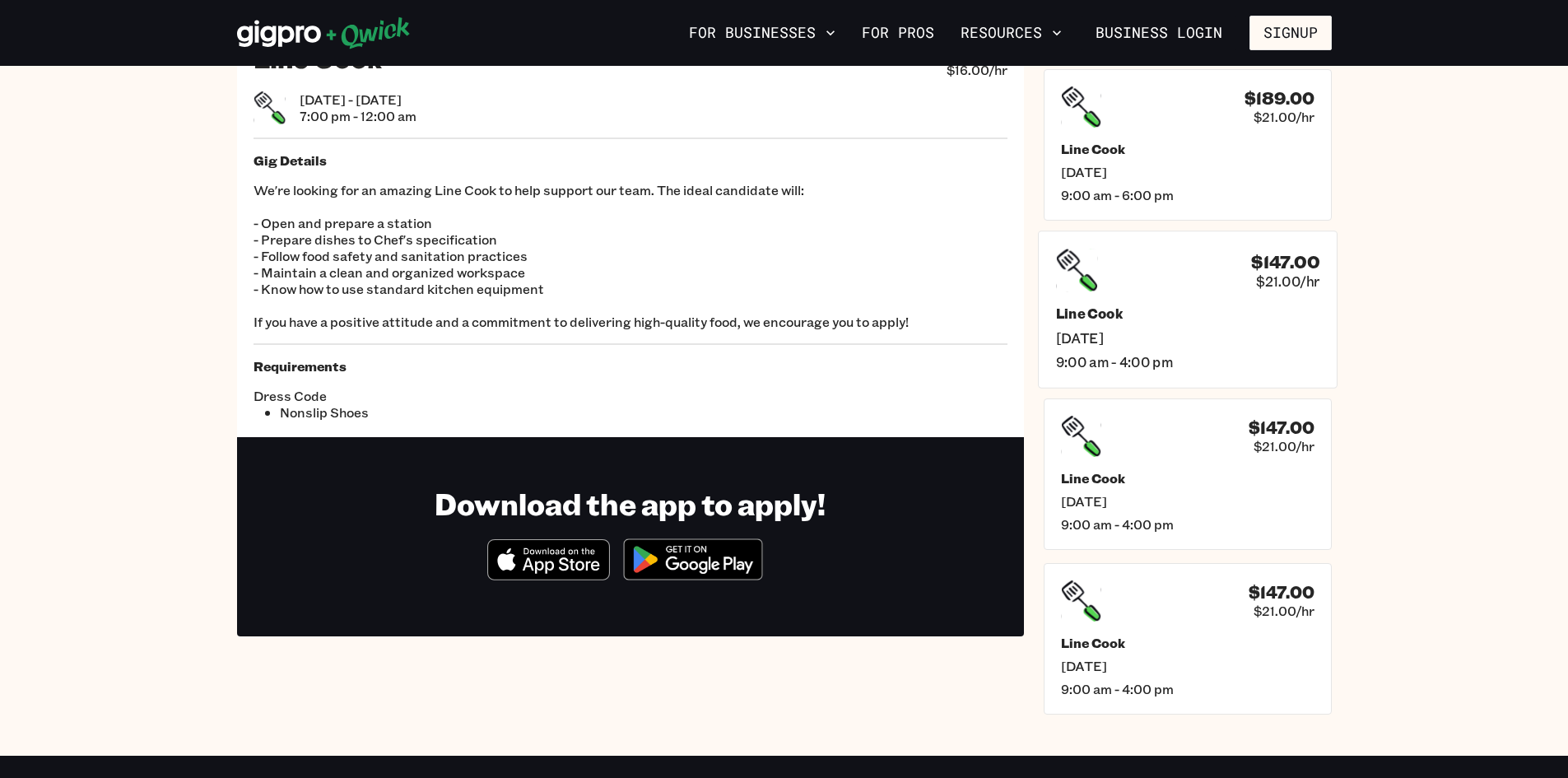
click at [1121, 317] on h5 "Line Cook" at bounding box center [1187, 313] width 264 height 17
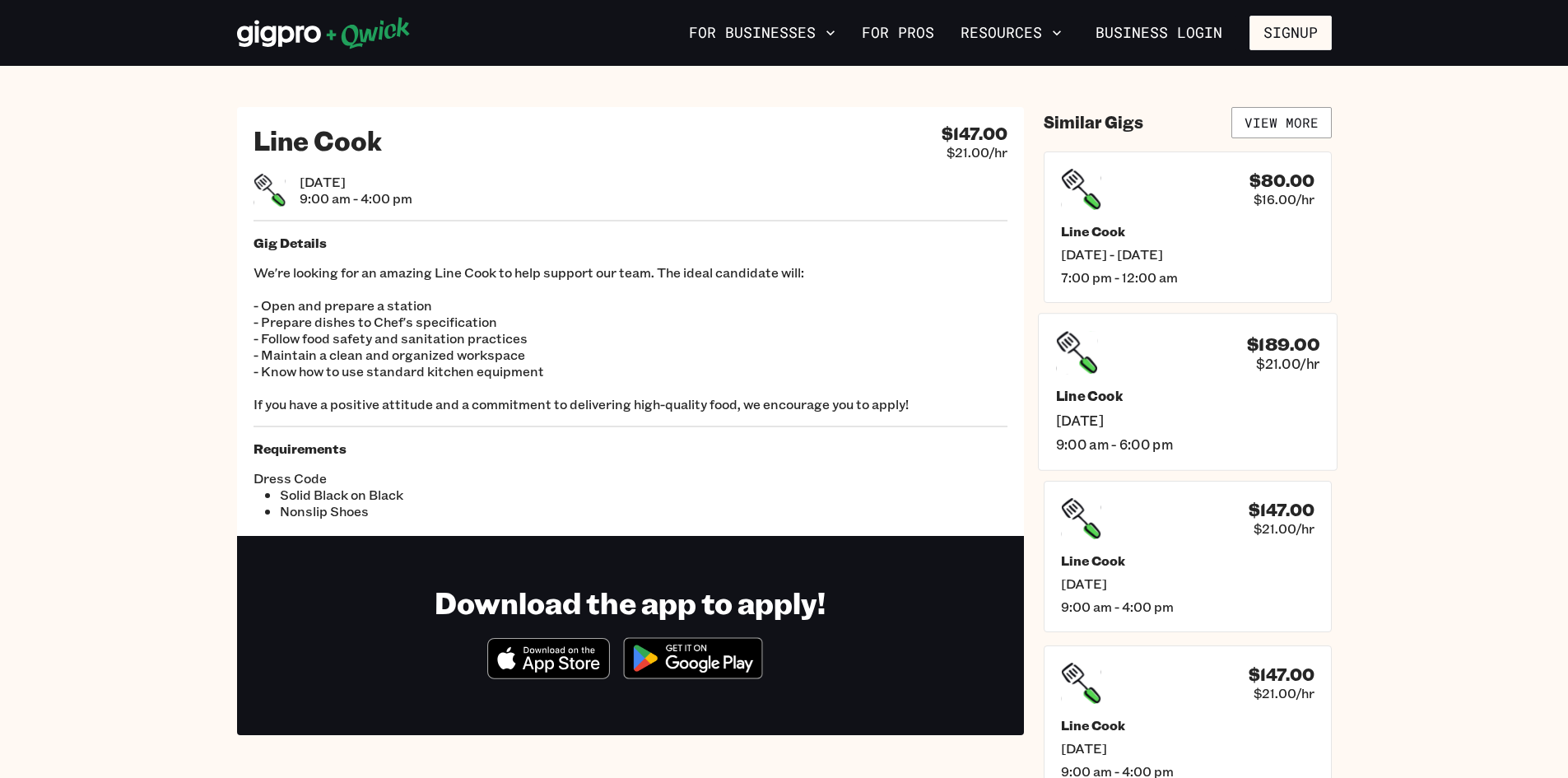
click at [1298, 352] on h4 "$189.00" at bounding box center [1282, 343] width 72 height 22
click at [1295, 351] on h4 "$147.00" at bounding box center [1284, 343] width 68 height 22
click at [1118, 397] on h5 "Line Cook" at bounding box center [1187, 395] width 264 height 17
click at [1082, 586] on span "[DATE]" at bounding box center [1187, 584] width 264 height 17
click at [1283, 505] on h4 "$147.00" at bounding box center [1284, 508] width 68 height 22
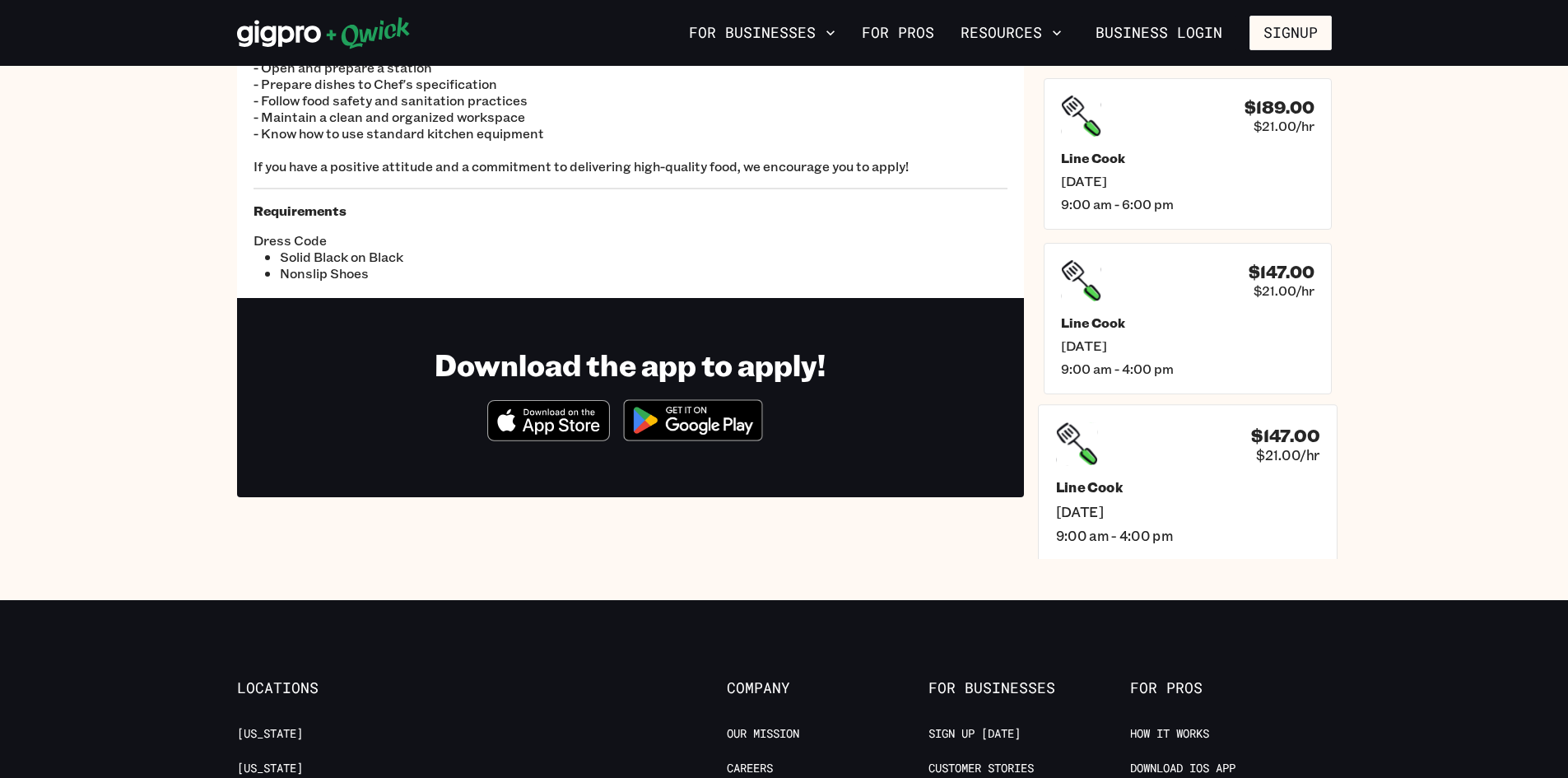
scroll to position [247, 0]
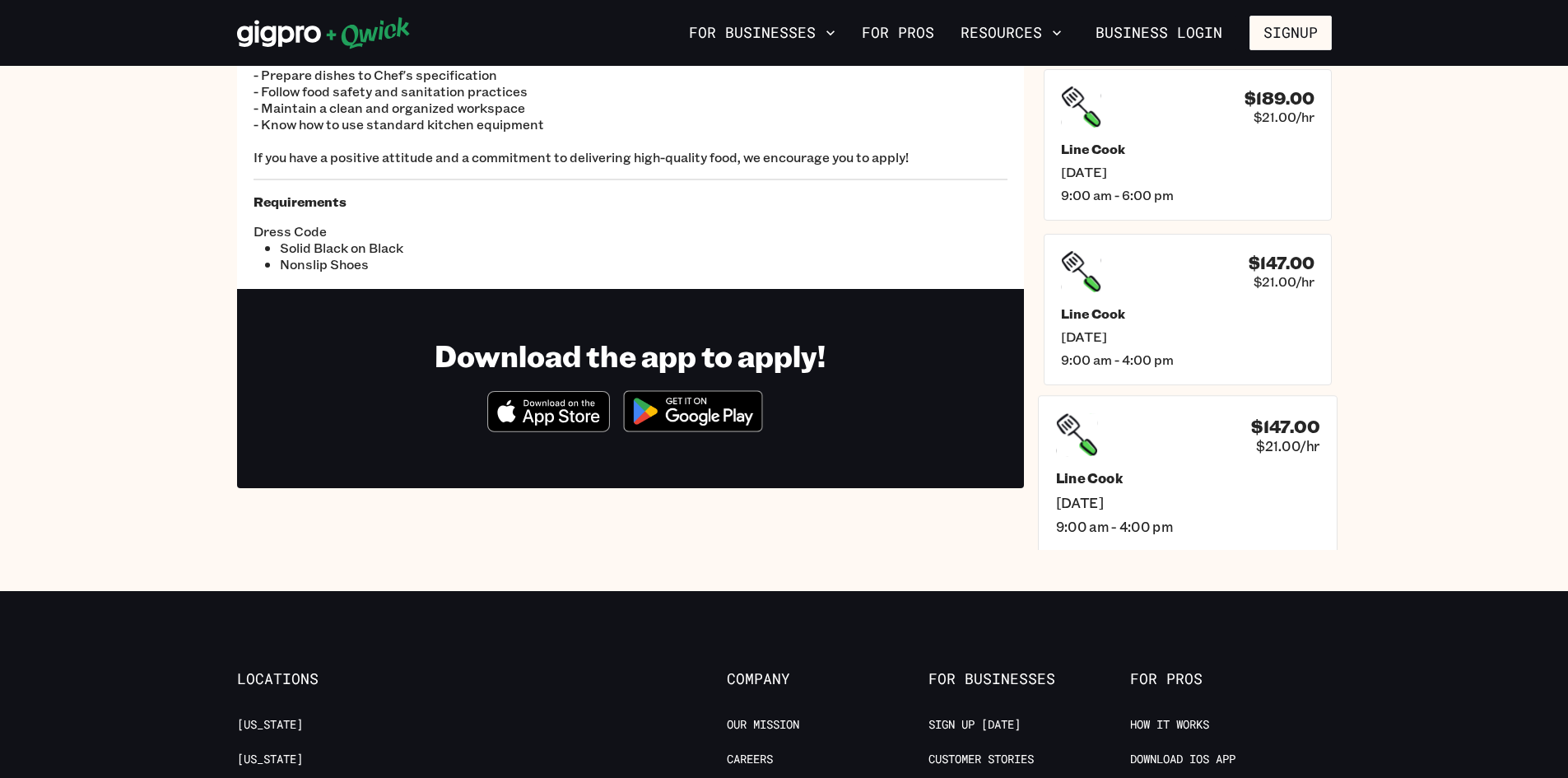
click at [1084, 477] on h5 "Line Cook" at bounding box center [1187, 477] width 264 height 17
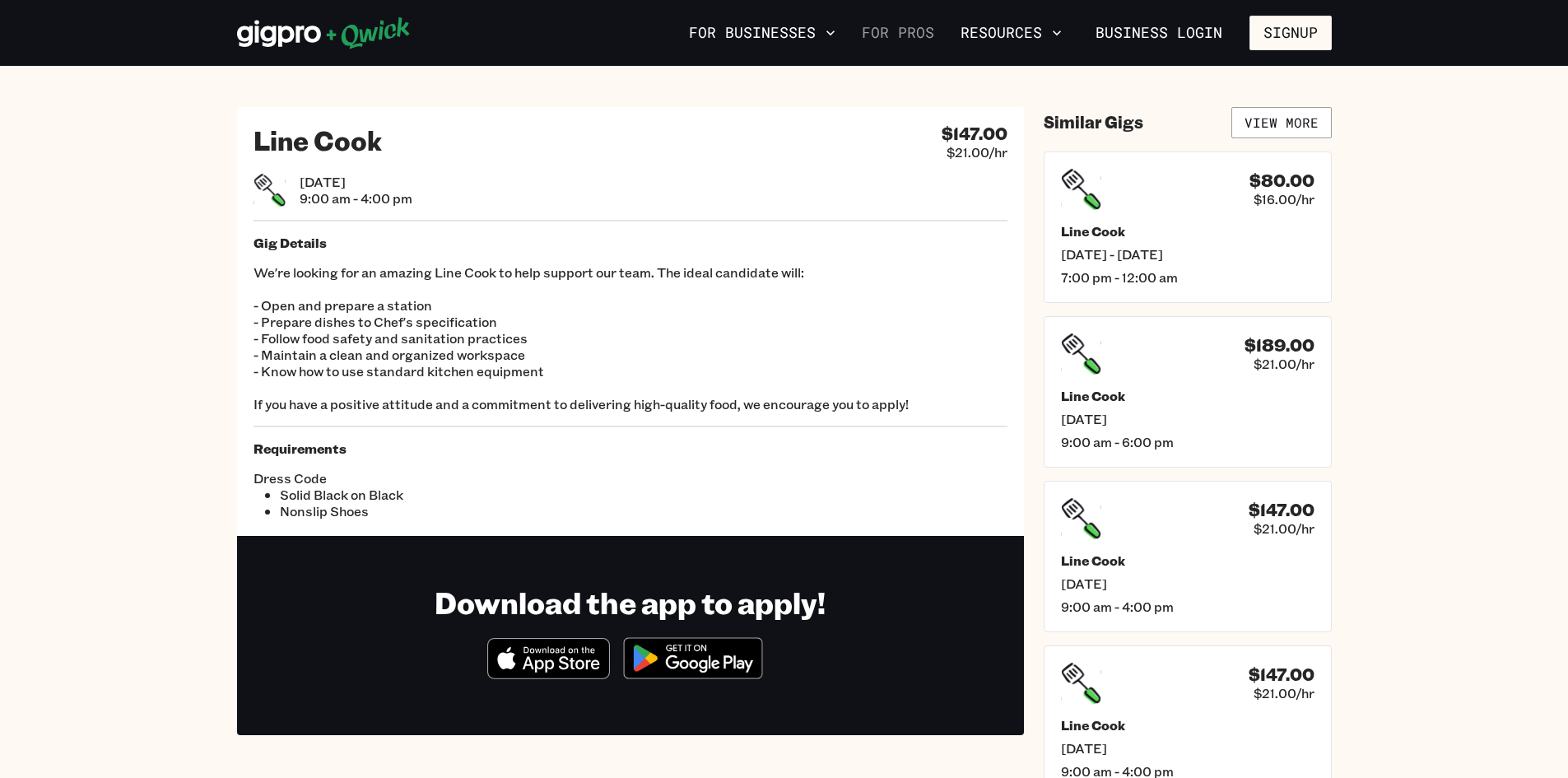
click at [917, 33] on link "For Pros" at bounding box center [898, 33] width 85 height 28
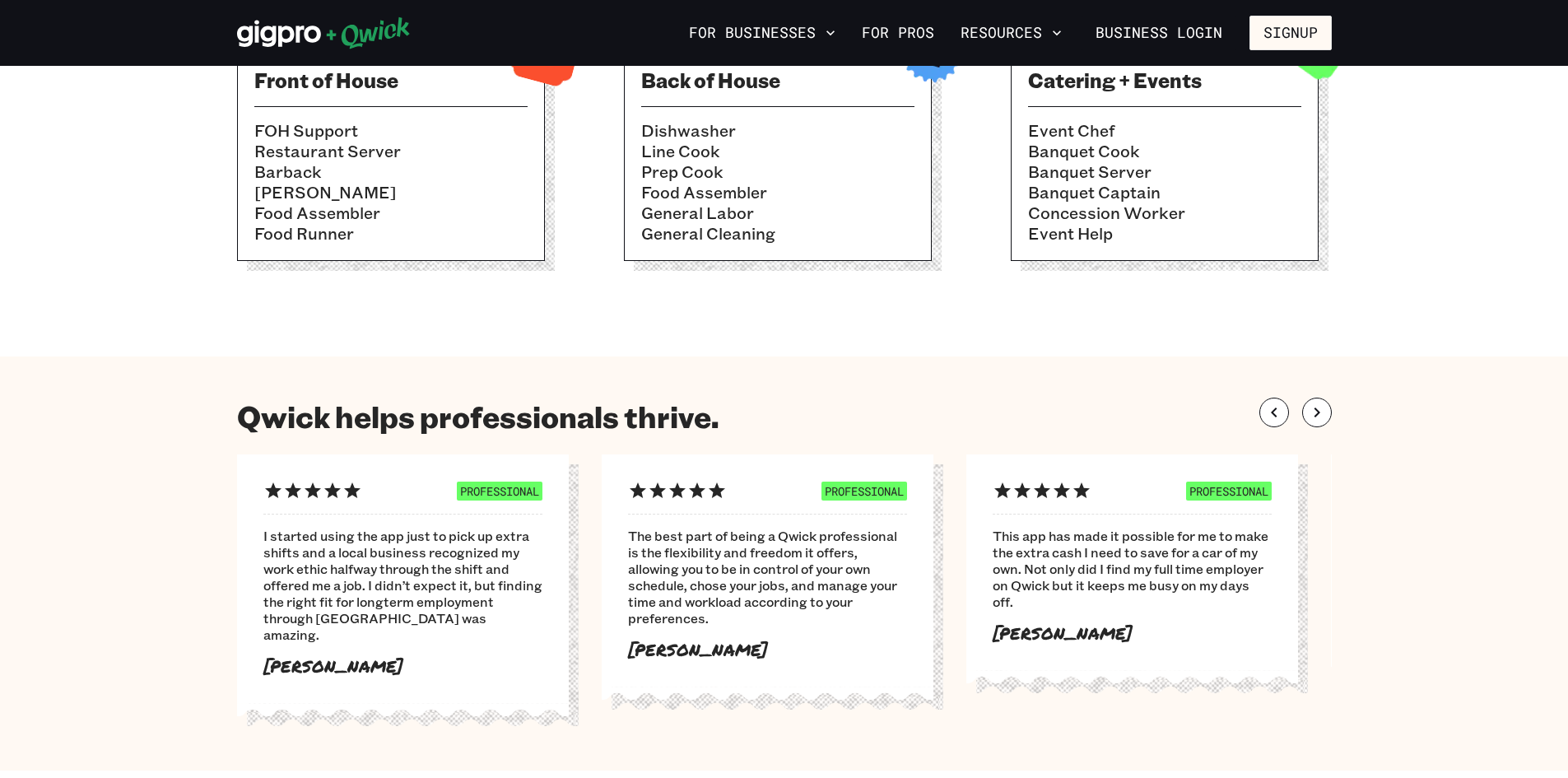
scroll to position [659, 0]
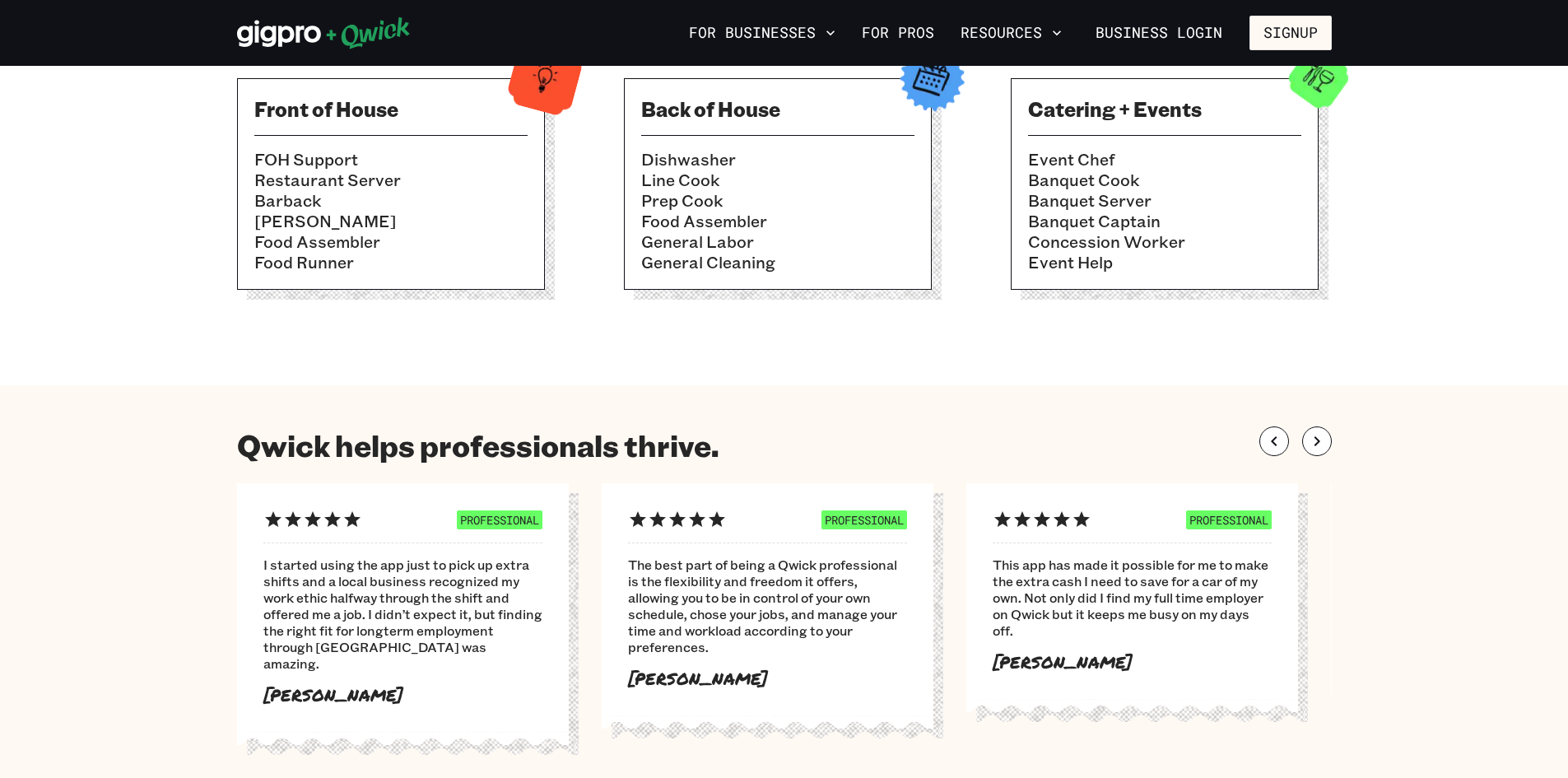
click at [1100, 125] on div "Catering + Events Event Chef Banquet Cook Banquet Server Banquet Captain Conces…" at bounding box center [1164, 184] width 307 height 211
click at [1109, 211] on li "Banquet Captain" at bounding box center [1165, 220] width 274 height 21
click at [1098, 196] on li "Banquet Server" at bounding box center [1165, 200] width 274 height 21
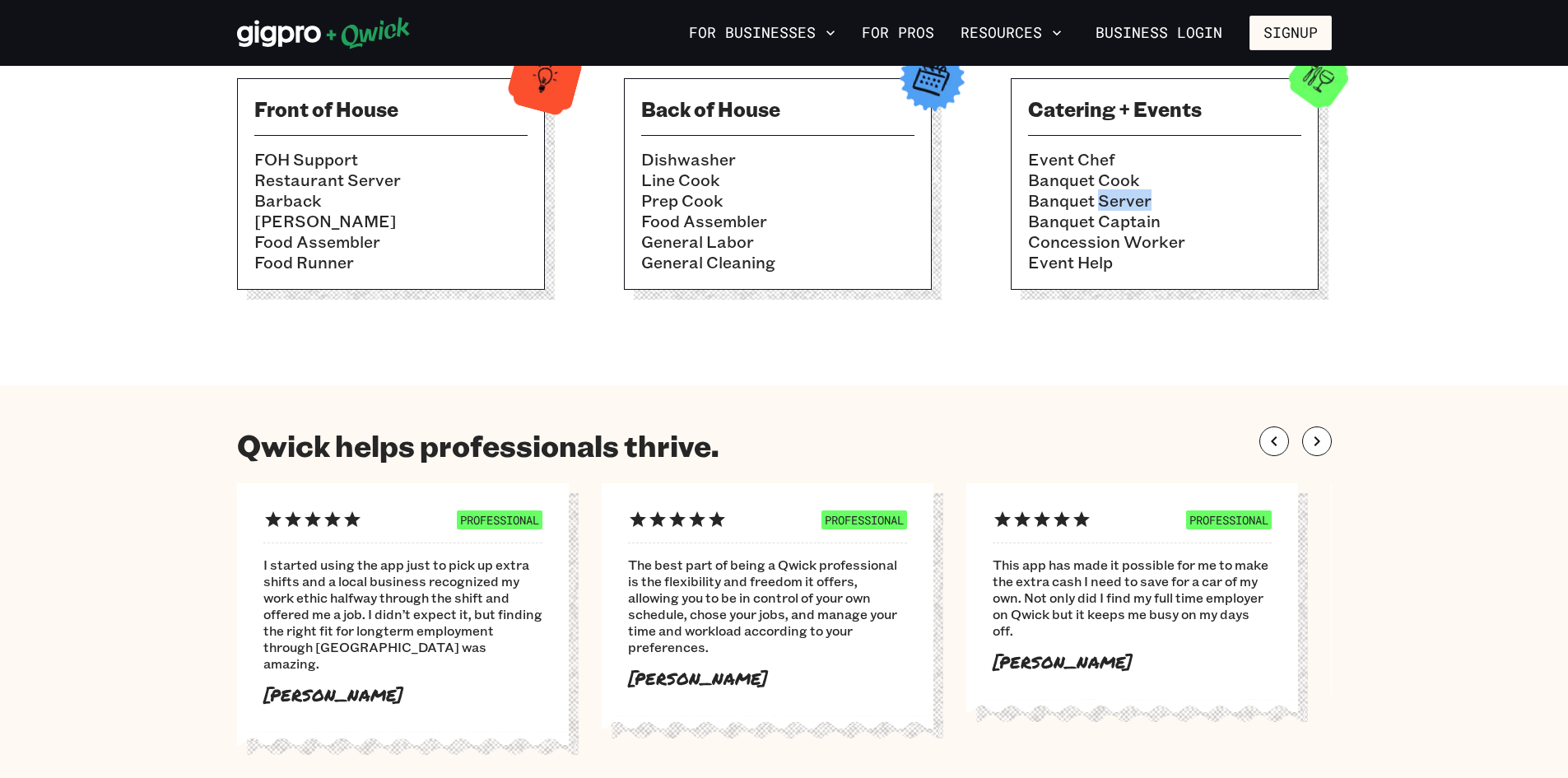
click at [1098, 196] on li "Banquet Server" at bounding box center [1165, 200] width 274 height 21
click at [1339, 92] on img at bounding box center [1318, 77] width 80 height 80
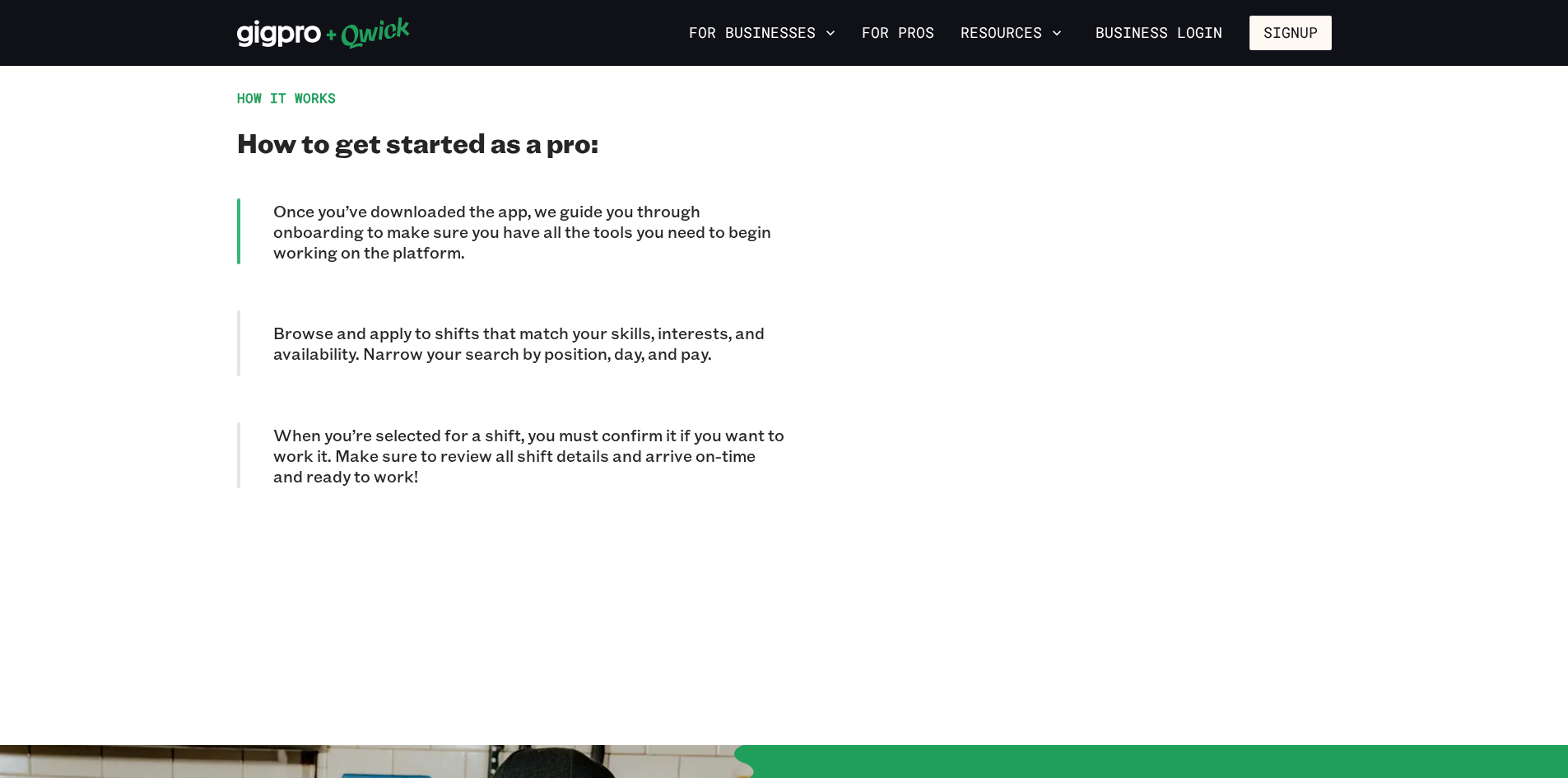
scroll to position [1483, 0]
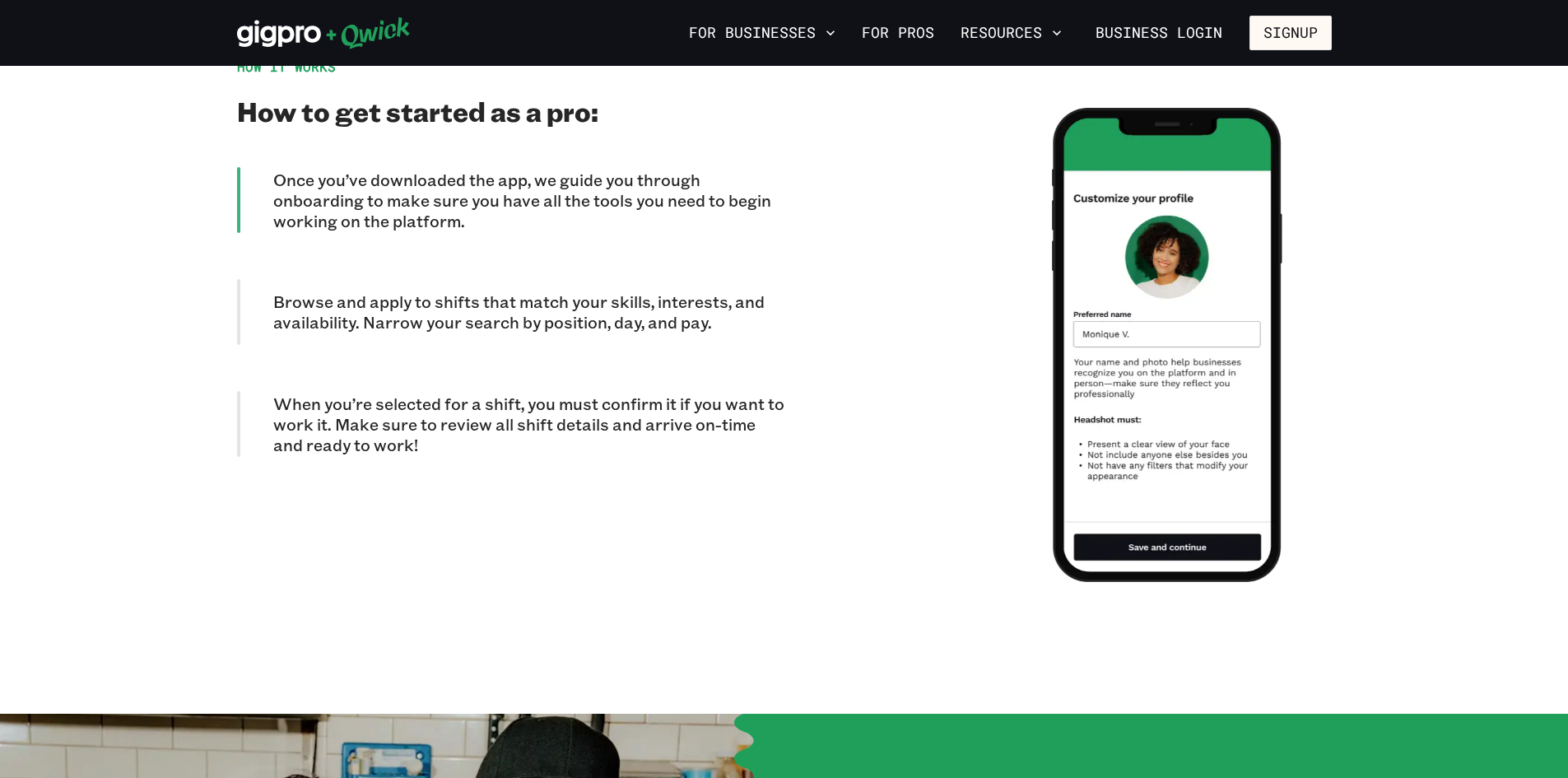
click at [1146, 530] on img at bounding box center [1167, 345] width 230 height 474
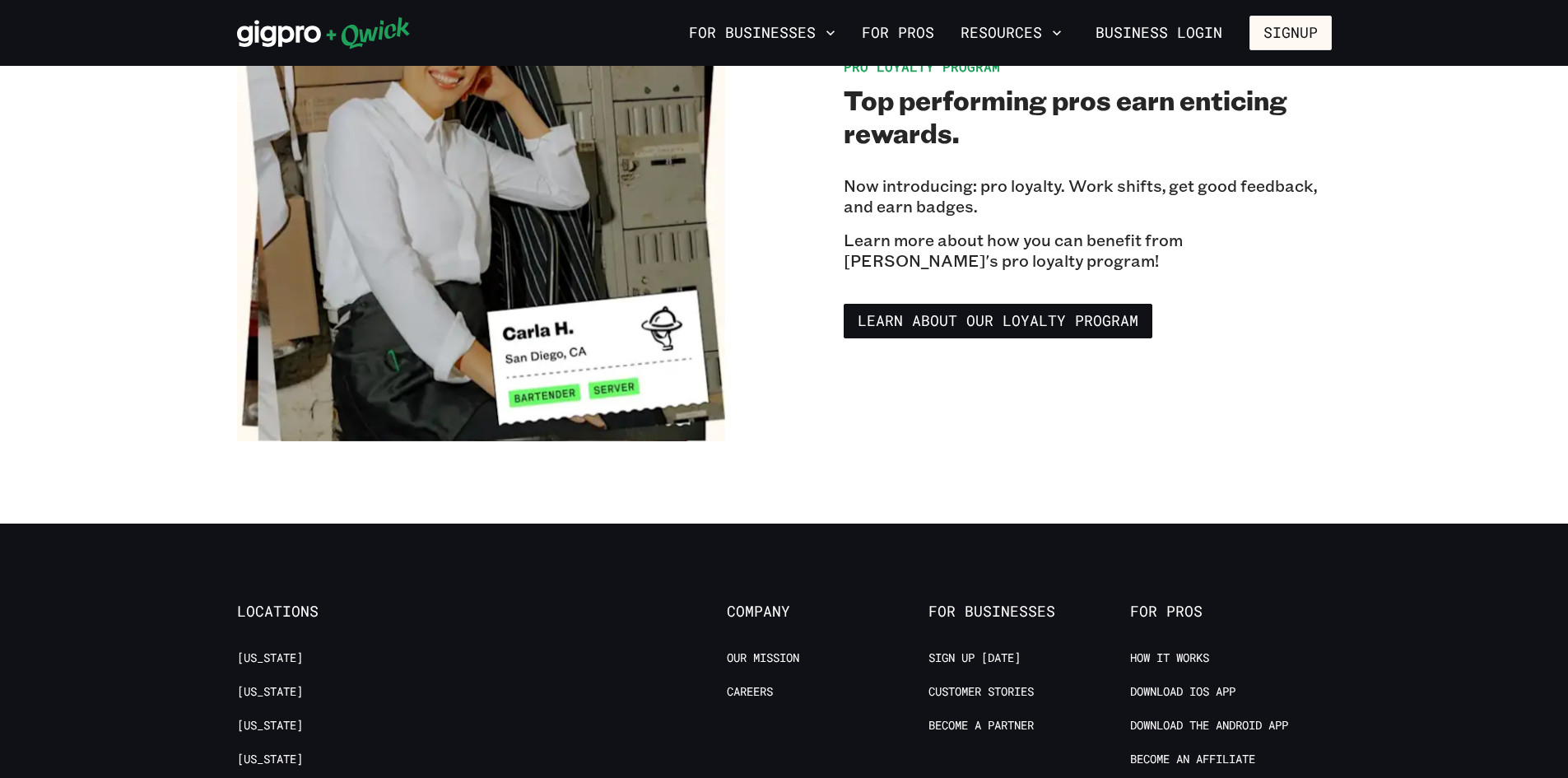
scroll to position [3047, 0]
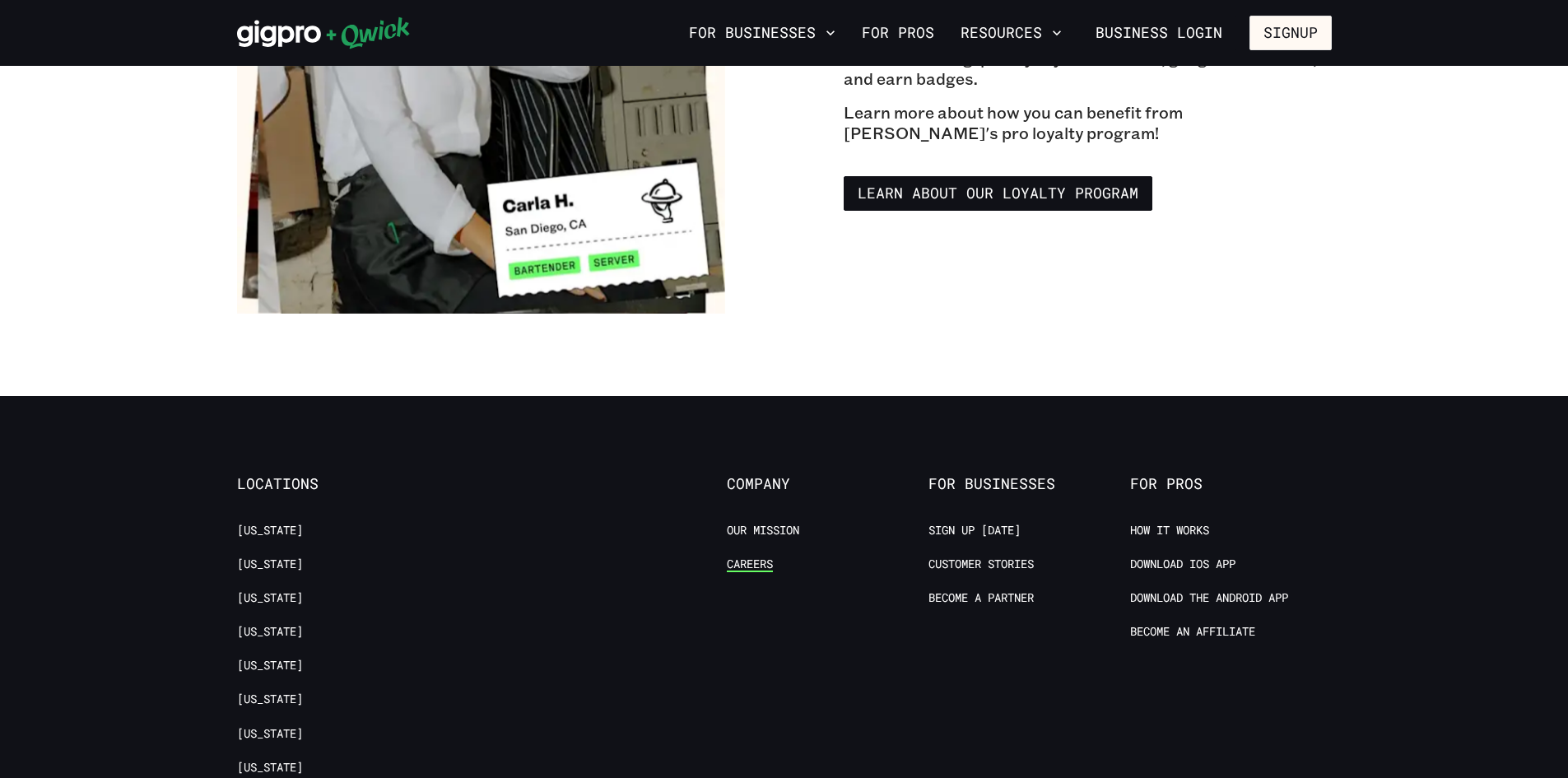
click at [728, 557] on link "Careers" at bounding box center [750, 565] width 46 height 16
